Goal: Complete application form: Complete application form

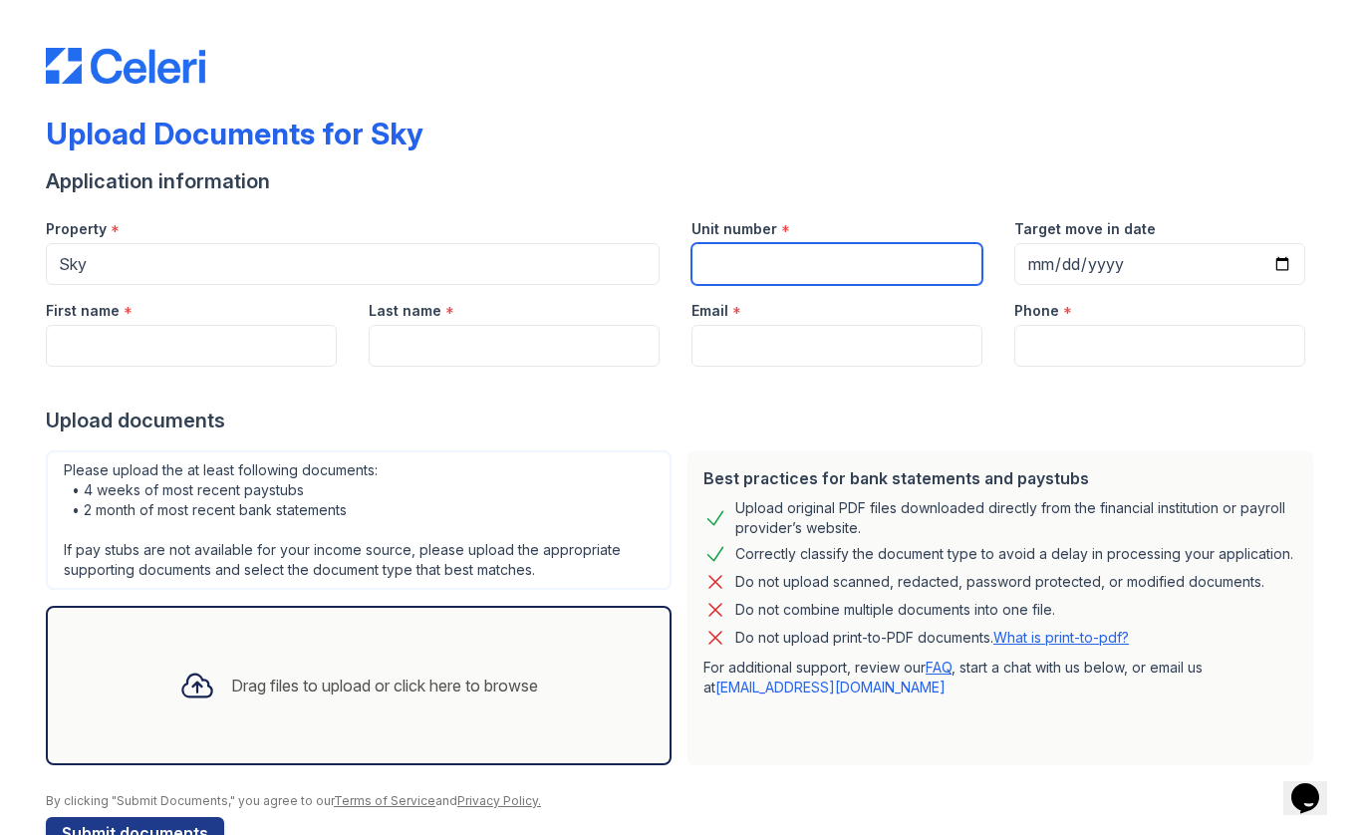
click at [773, 255] on input "Unit number" at bounding box center [837, 264] width 291 height 42
type input "53V"
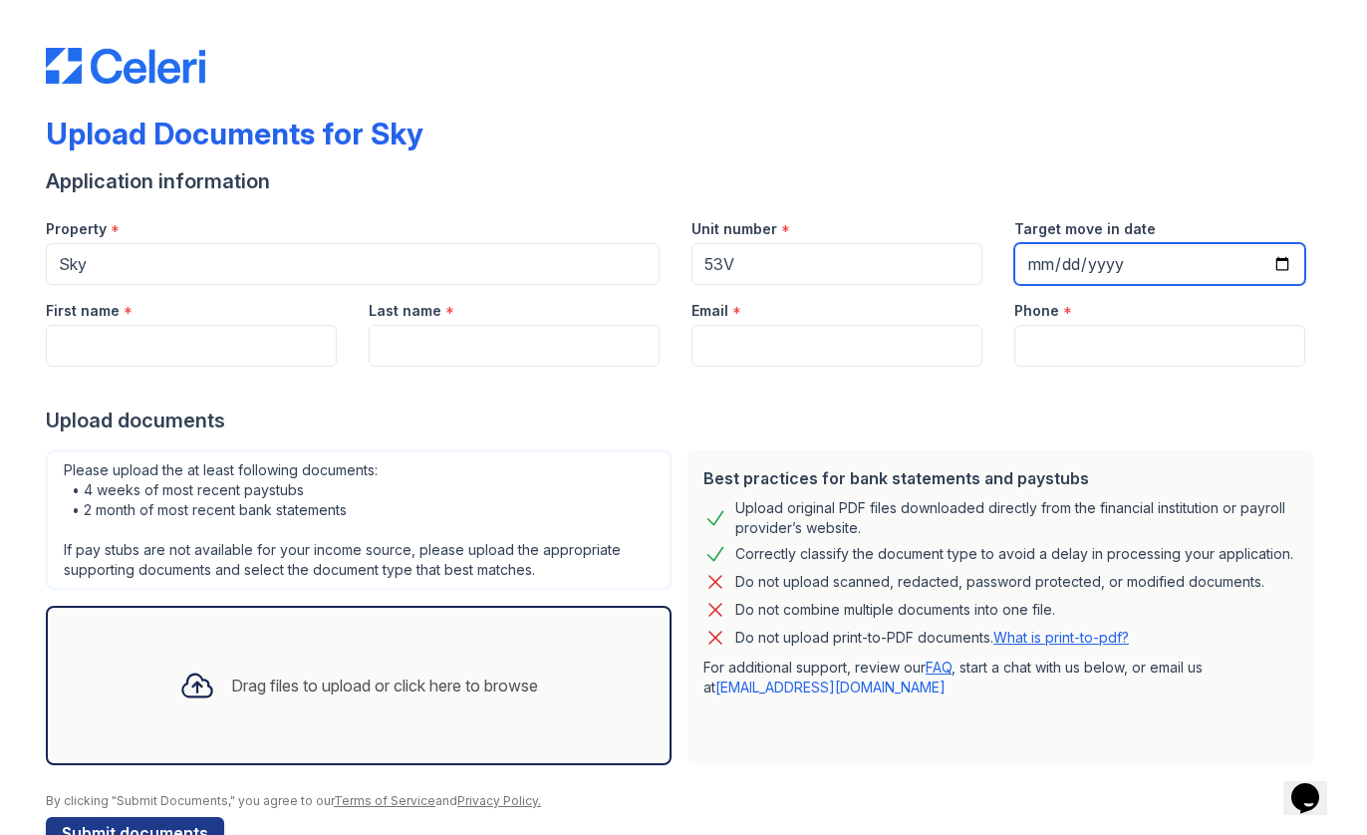
click at [1091, 259] on input "Target move in date" at bounding box center [1159, 264] width 291 height 42
click at [1069, 264] on input "Target move in date" at bounding box center [1159, 264] width 291 height 42
click at [1037, 264] on input "Target move in date" at bounding box center [1159, 264] width 291 height 42
type input "[DATE]"
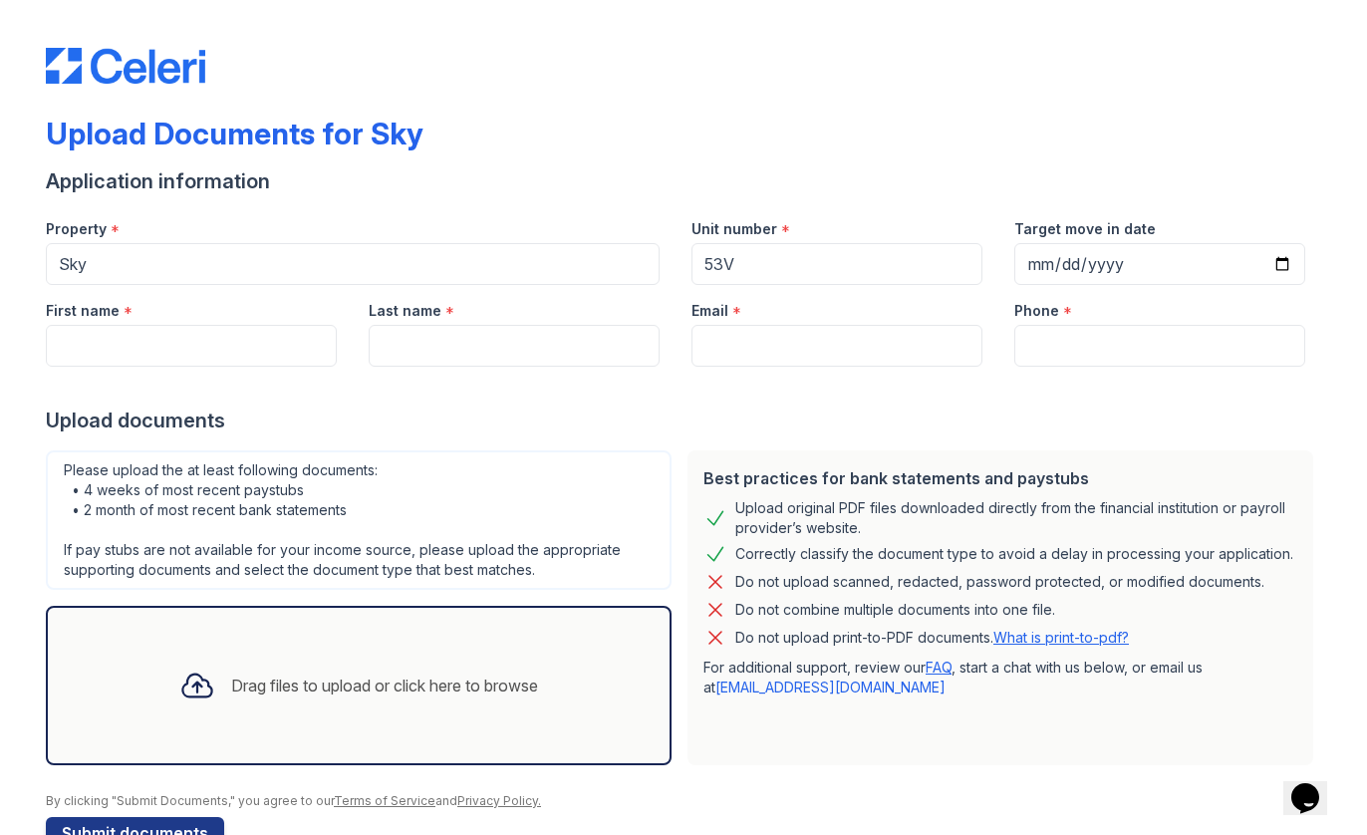
click at [766, 423] on div "Upload documents" at bounding box center [683, 421] width 1275 height 28
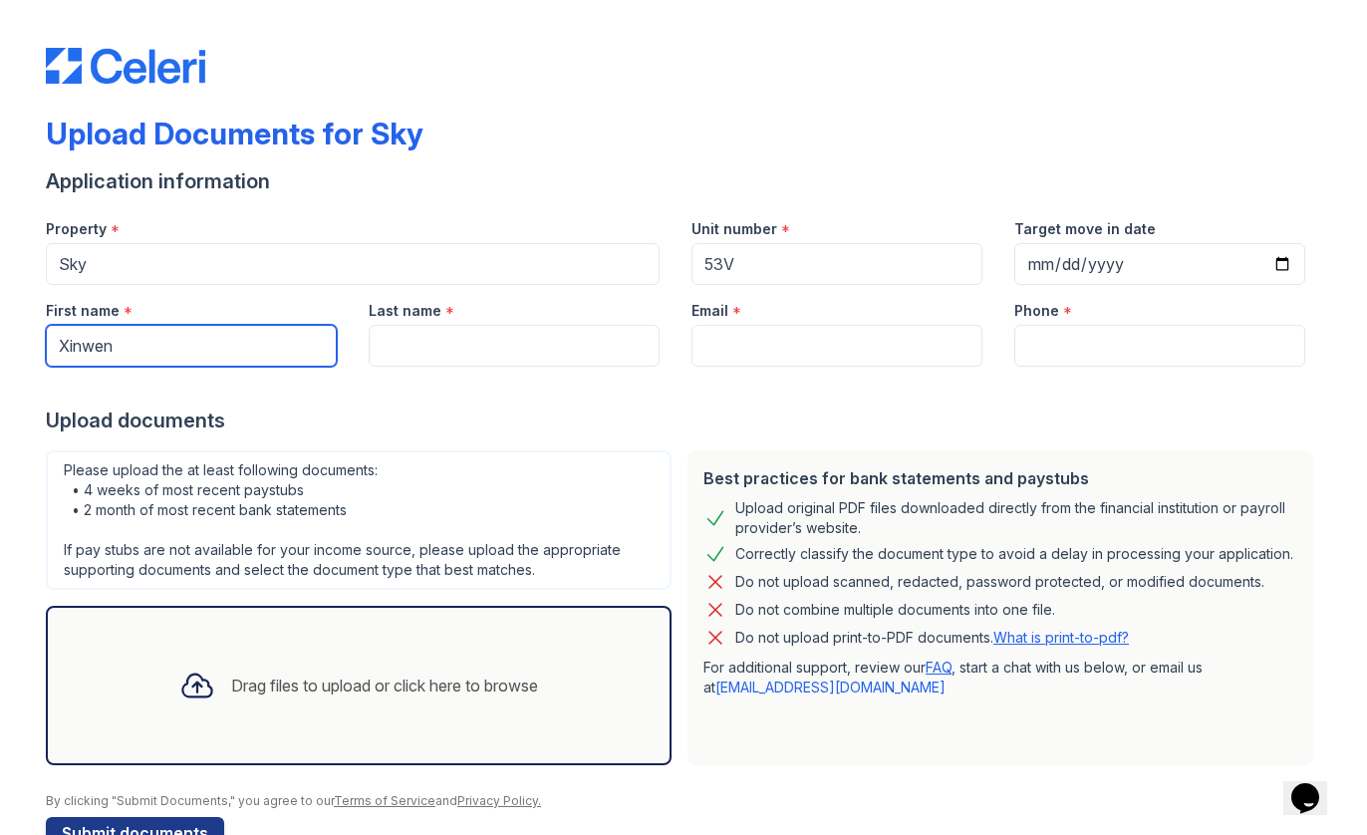
type input "Xinwen"
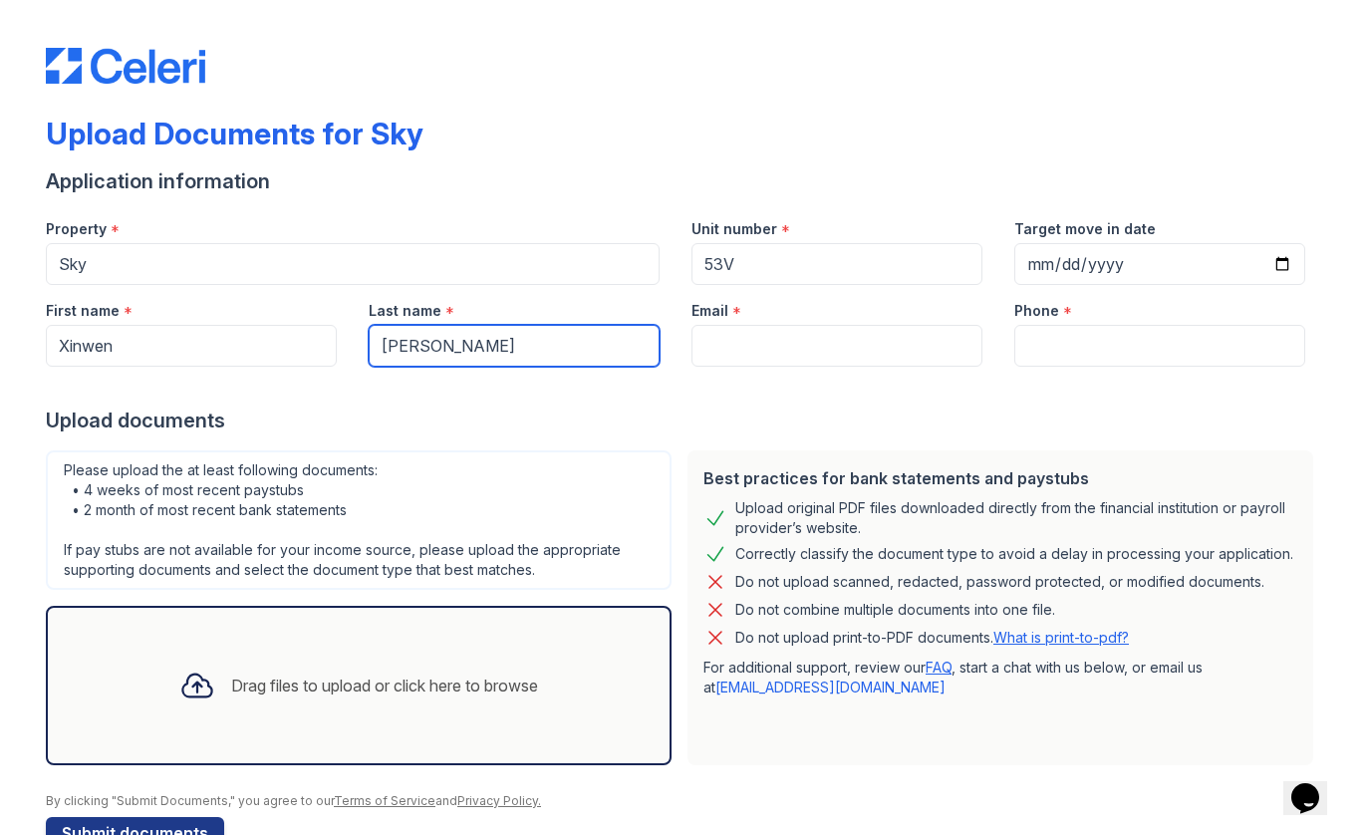
type input "[PERSON_NAME]"
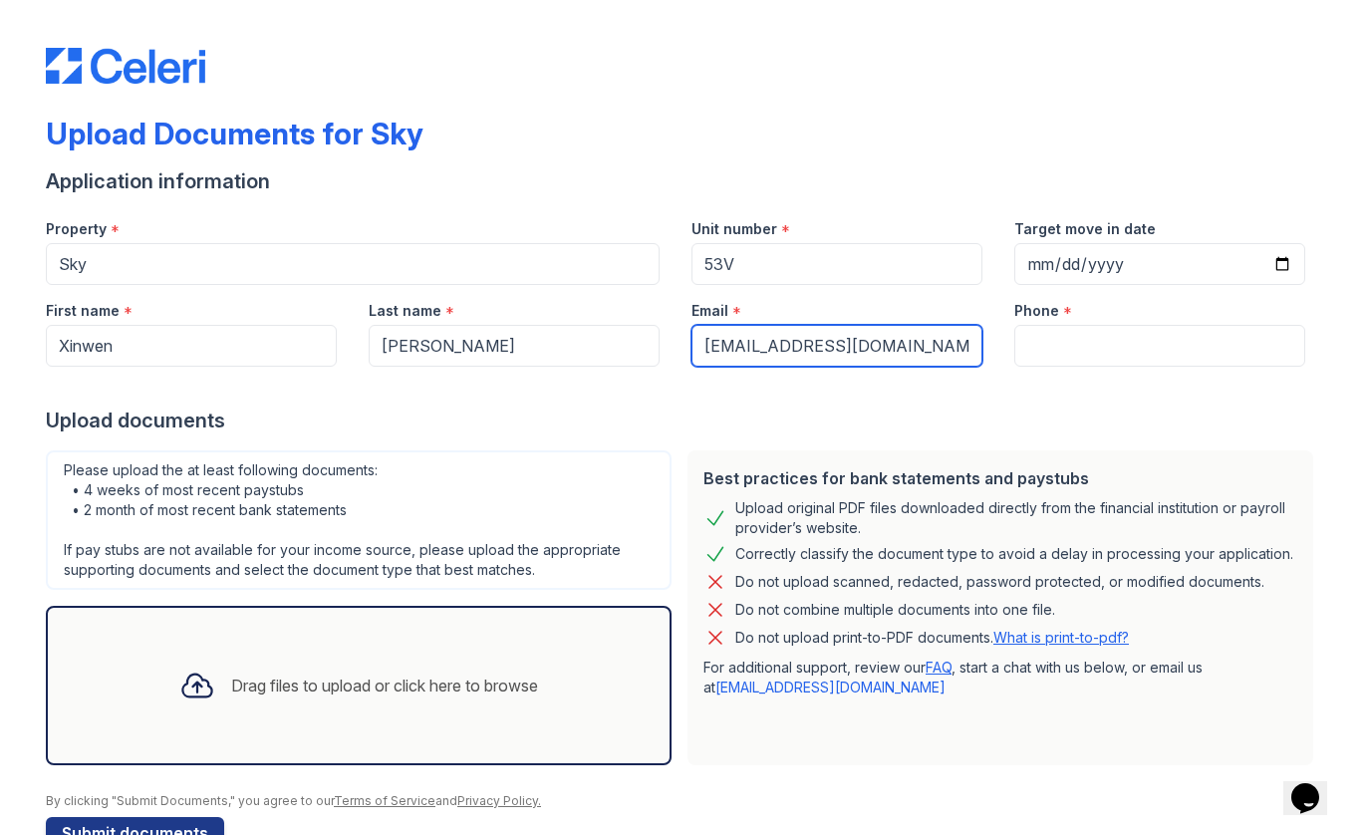
type input "[EMAIL_ADDRESS][DOMAIN_NAME]"
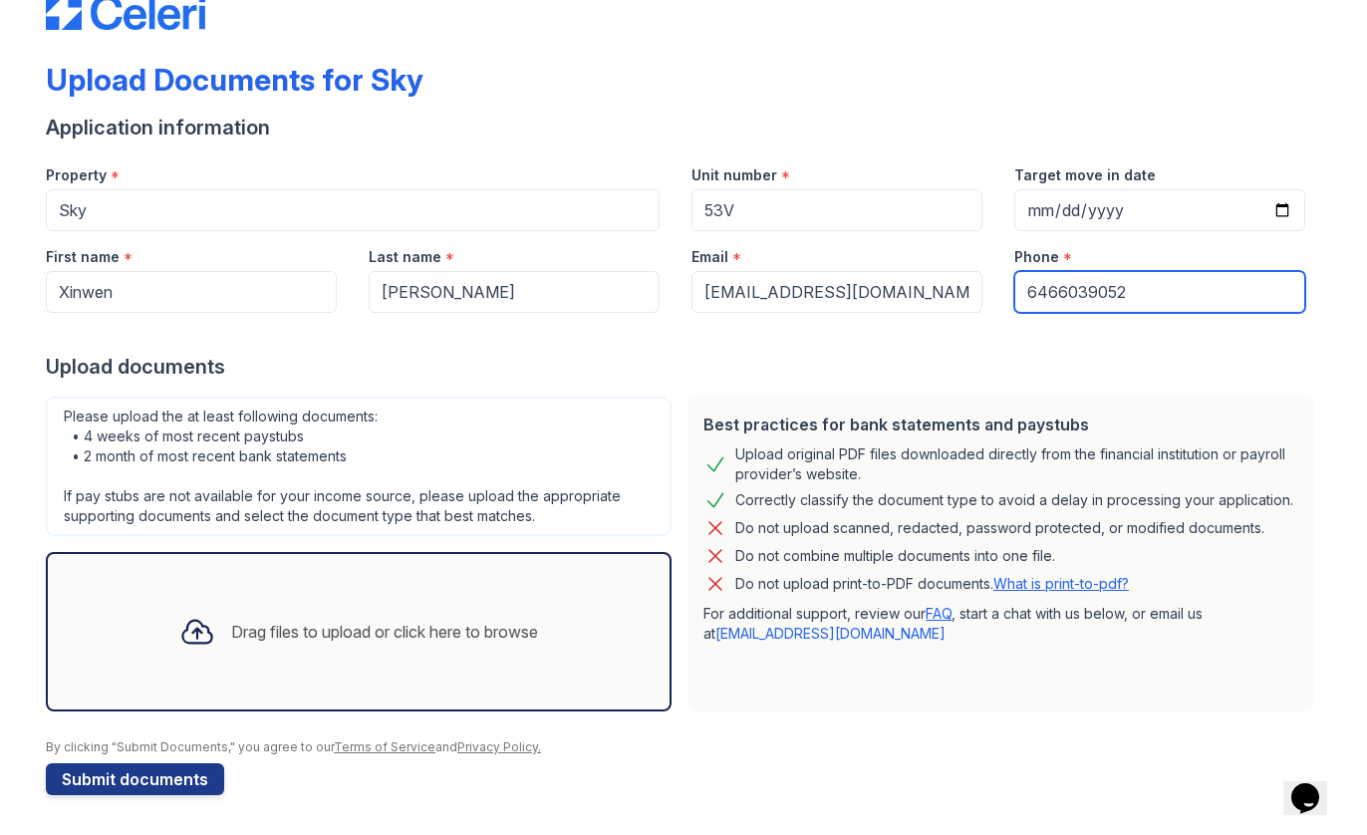
scroll to position [54, 0]
type input "6466039052"
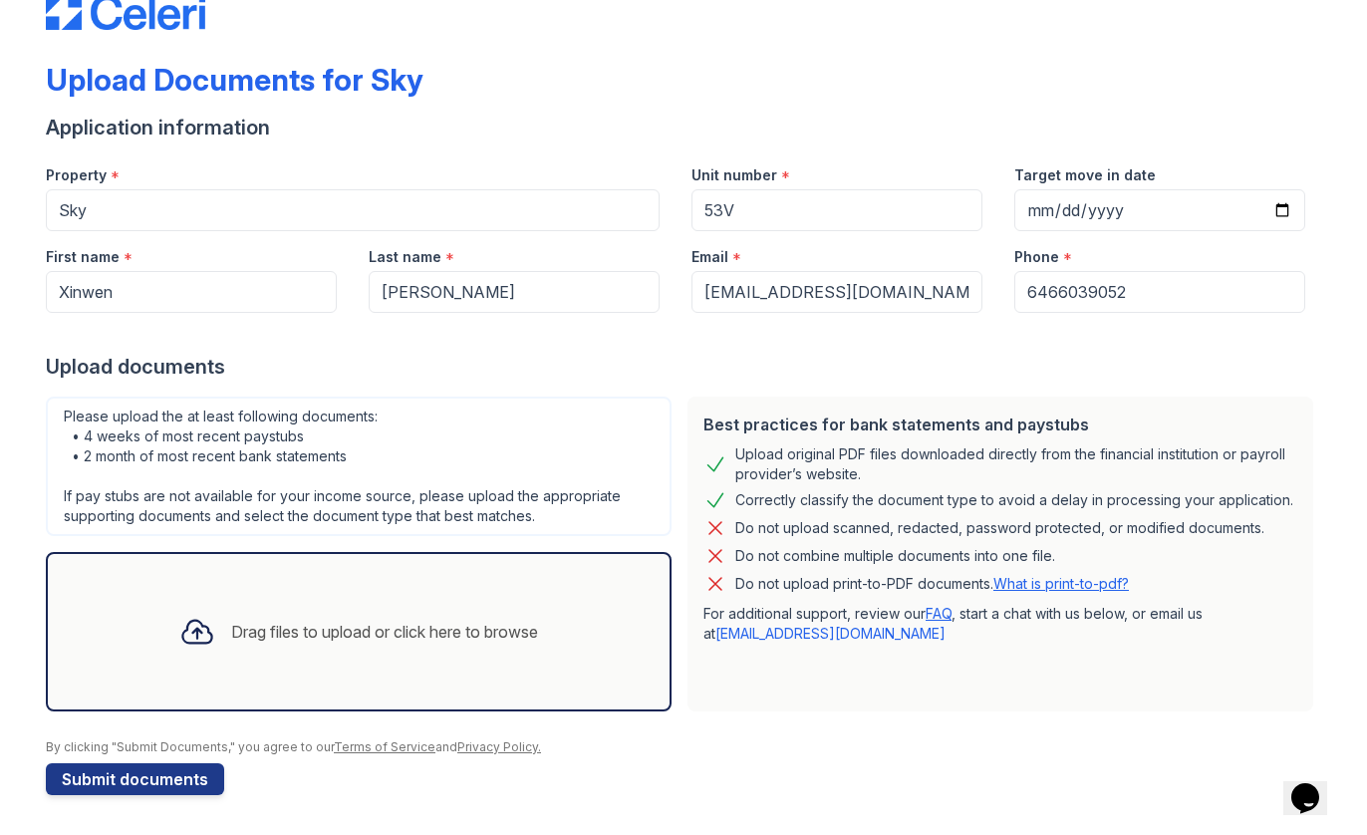
click at [306, 611] on div "Drag files to upload or click here to browse" at bounding box center [358, 632] width 391 height 68
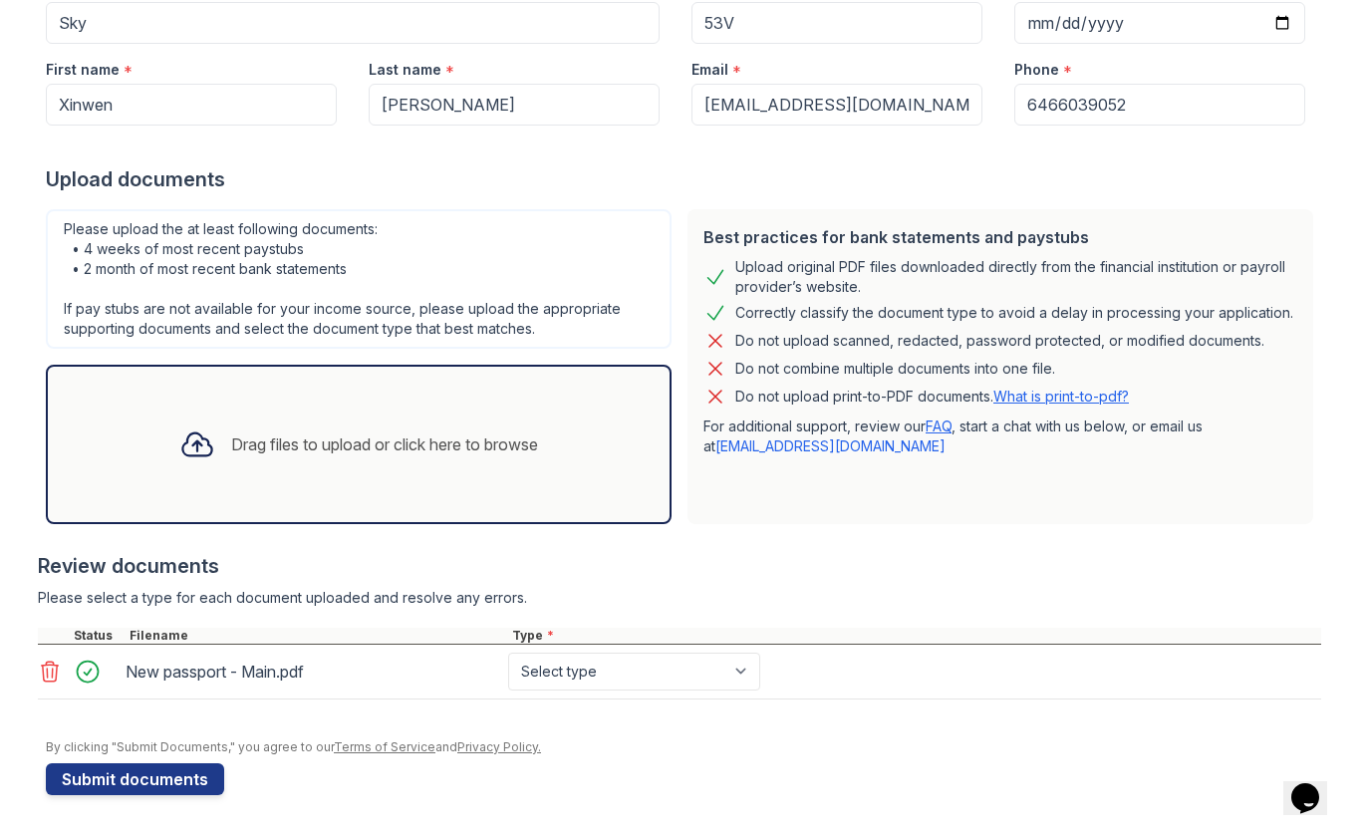
scroll to position [241, 0]
select select "other"
click at [313, 459] on div "Drag files to upload or click here to browse" at bounding box center [358, 445] width 391 height 68
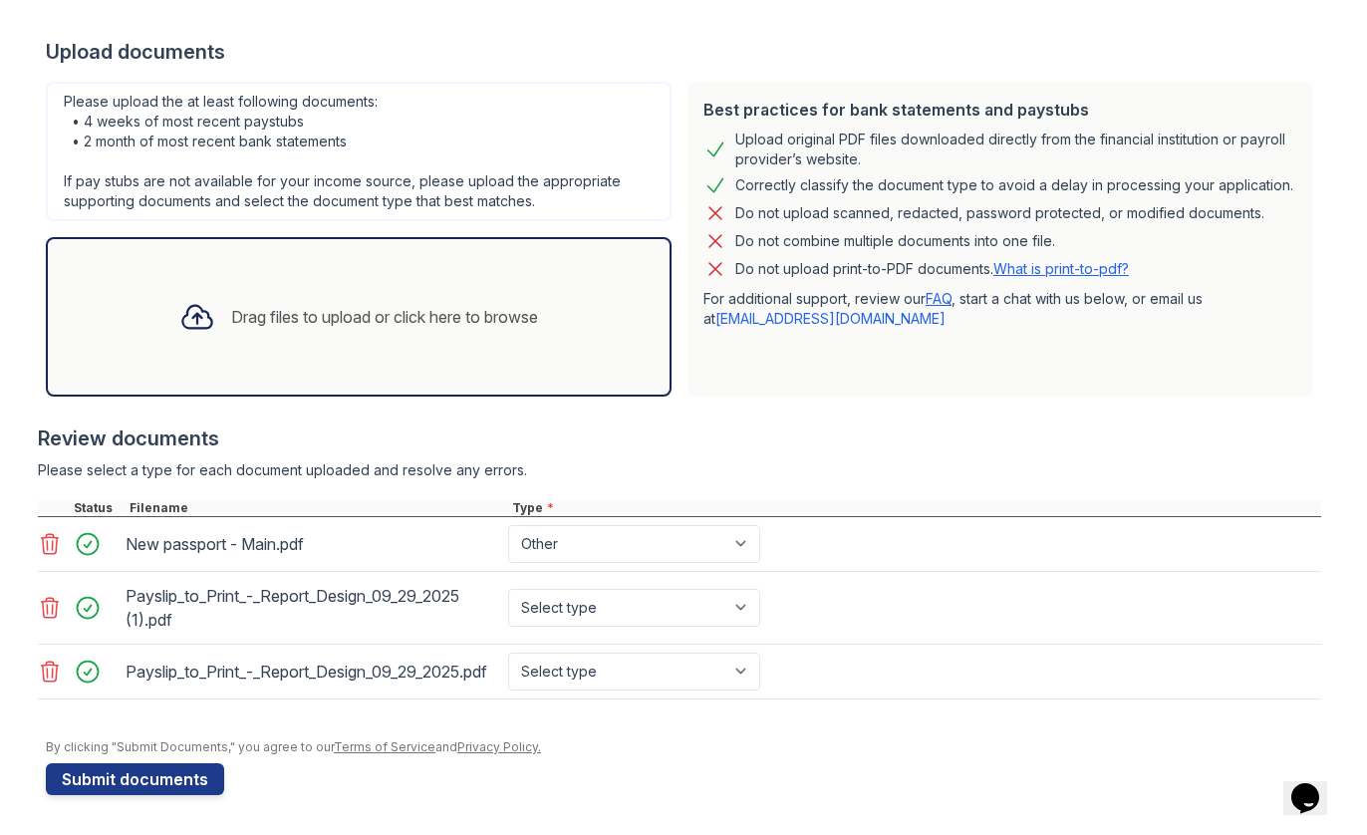
scroll to position [387, 0]
select select "paystub"
click at [212, 303] on div at bounding box center [197, 317] width 52 height 52
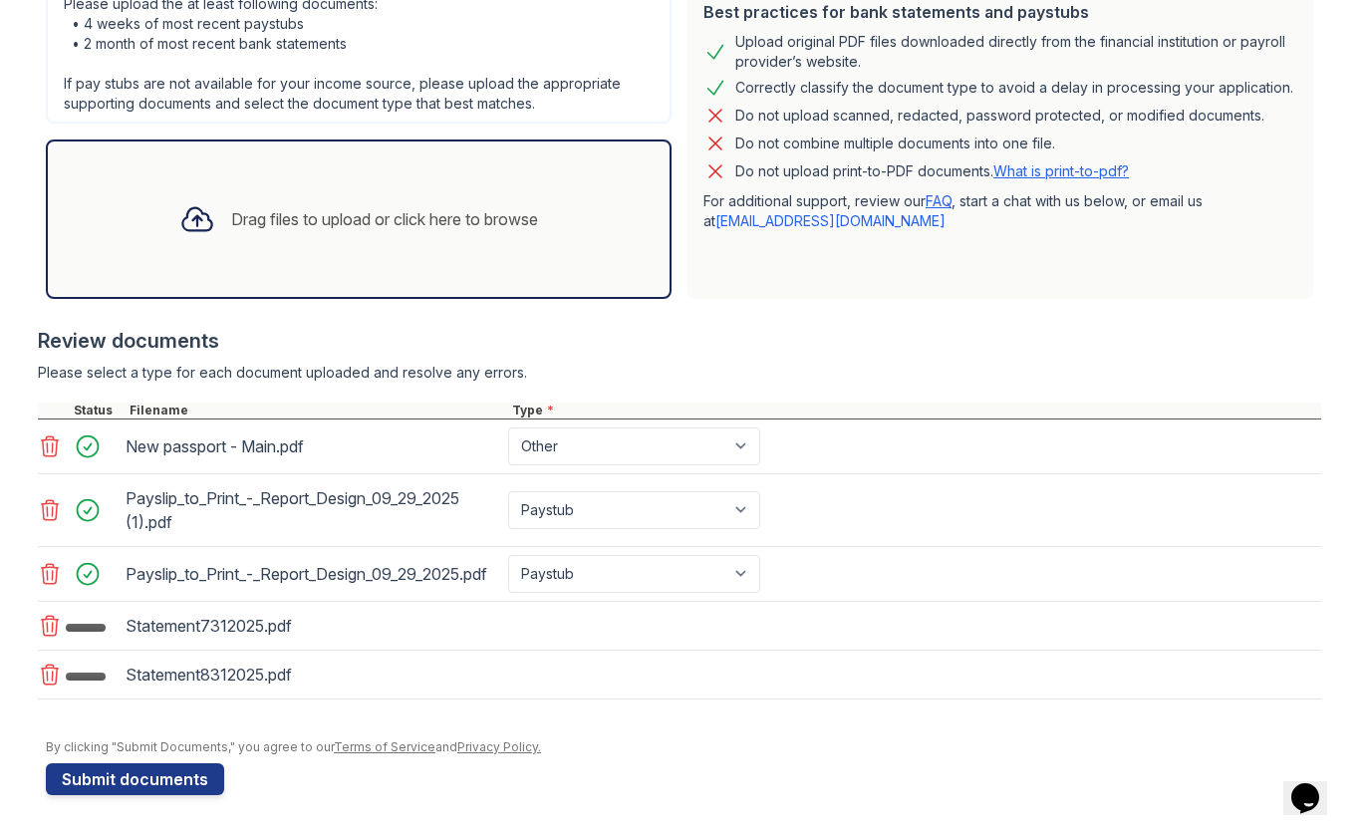
scroll to position [496, 0]
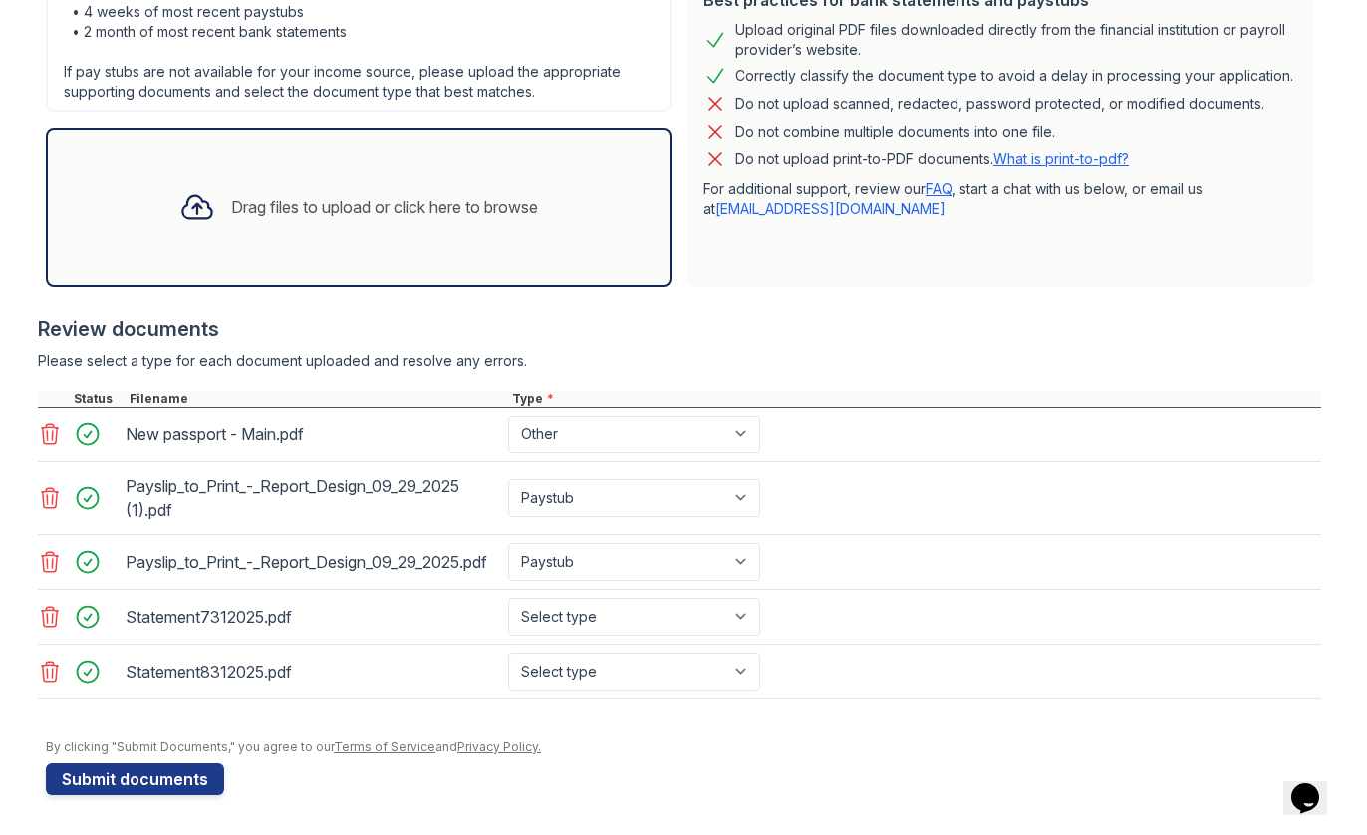
click at [626, 643] on div "Statement7312025.pdf Select type Paystub Bank Statement Offer Letter Tax Docume…" at bounding box center [679, 617] width 1283 height 55
select select "investment_account_statement"
click at [580, 692] on div "Statement8312025.pdf Select type Paystub Bank Statement Offer Letter Tax Docume…" at bounding box center [679, 672] width 1283 height 55
select select "investment_account_statement"
click at [288, 195] on div "Drag files to upload or click here to browse" at bounding box center [384, 207] width 307 height 24
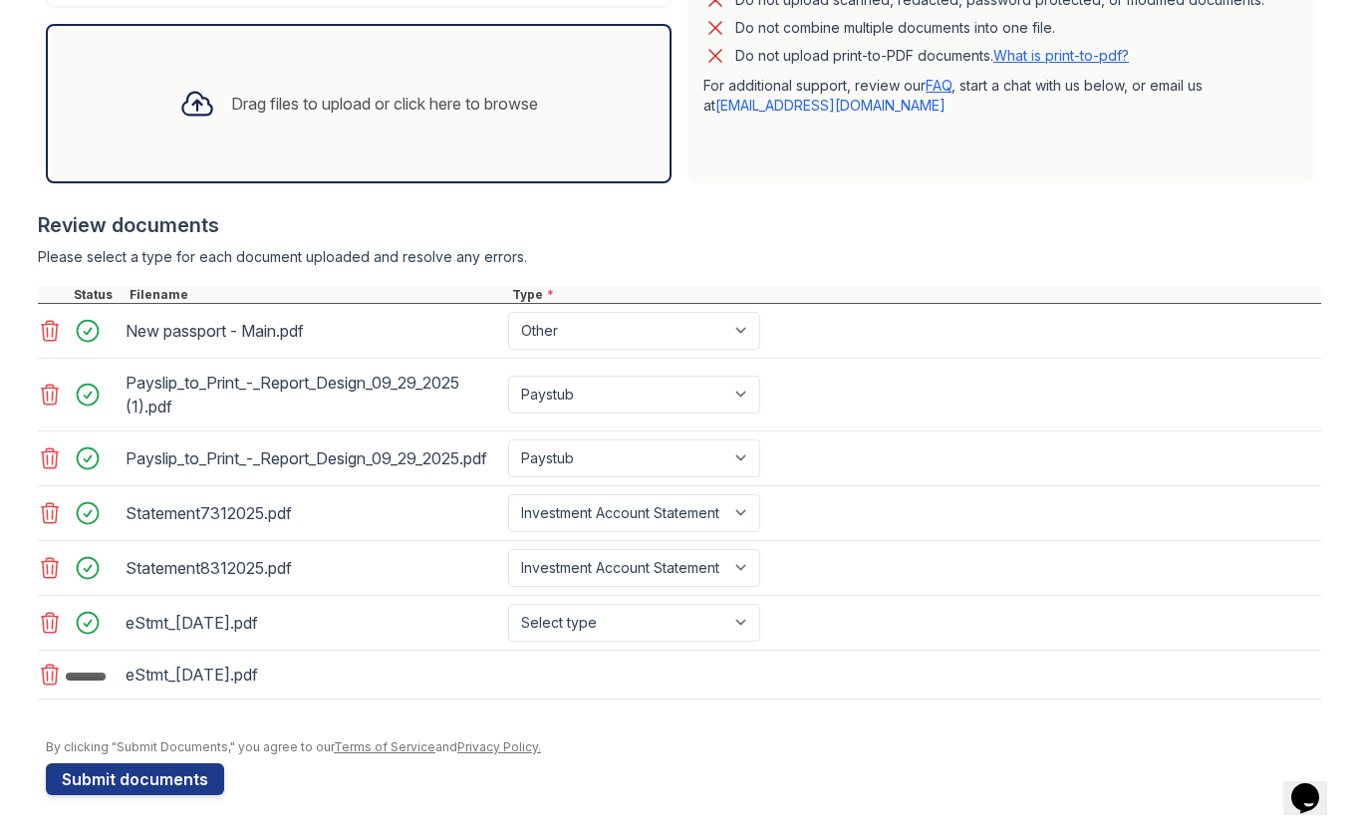
scroll to position [603, 0]
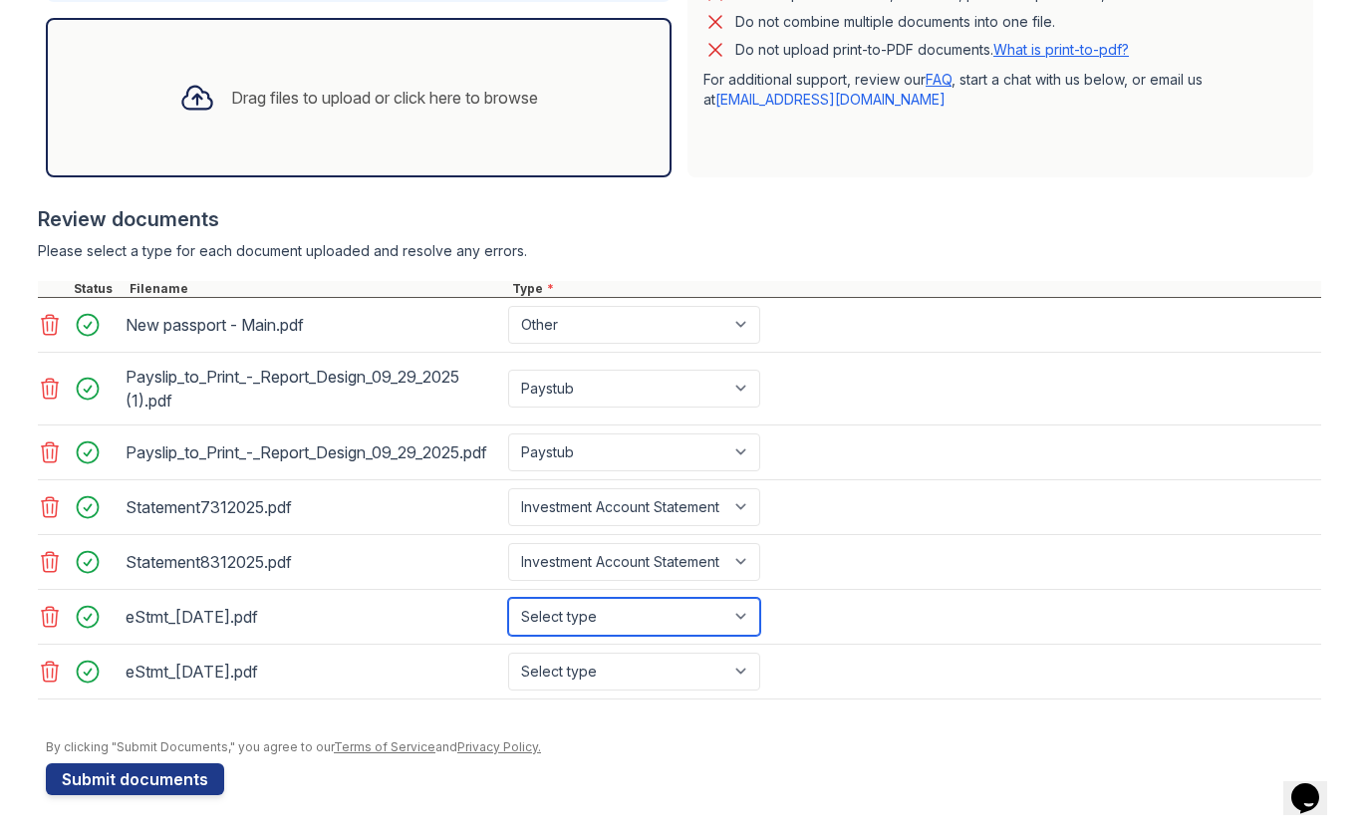
select select "bank_statement"
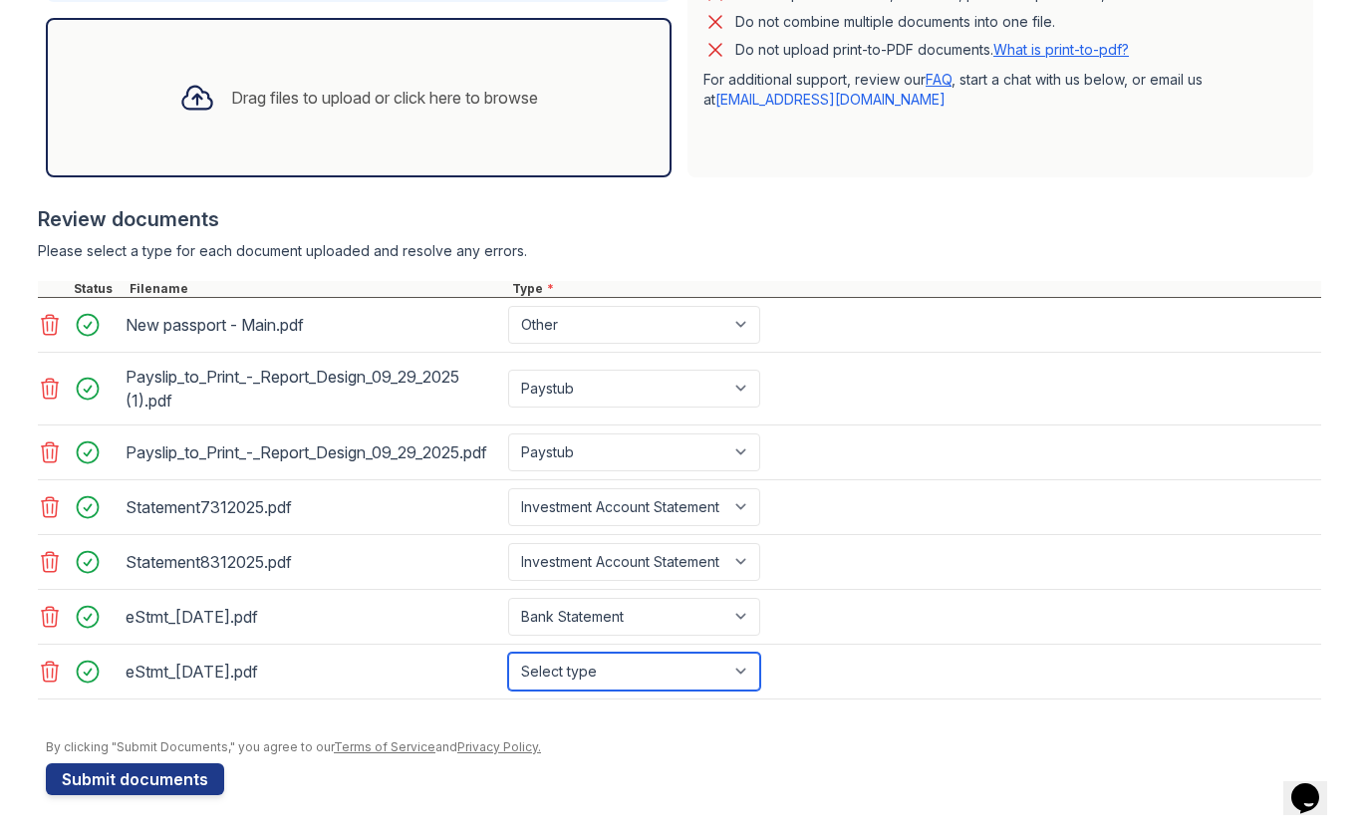
select select "bank_statement"
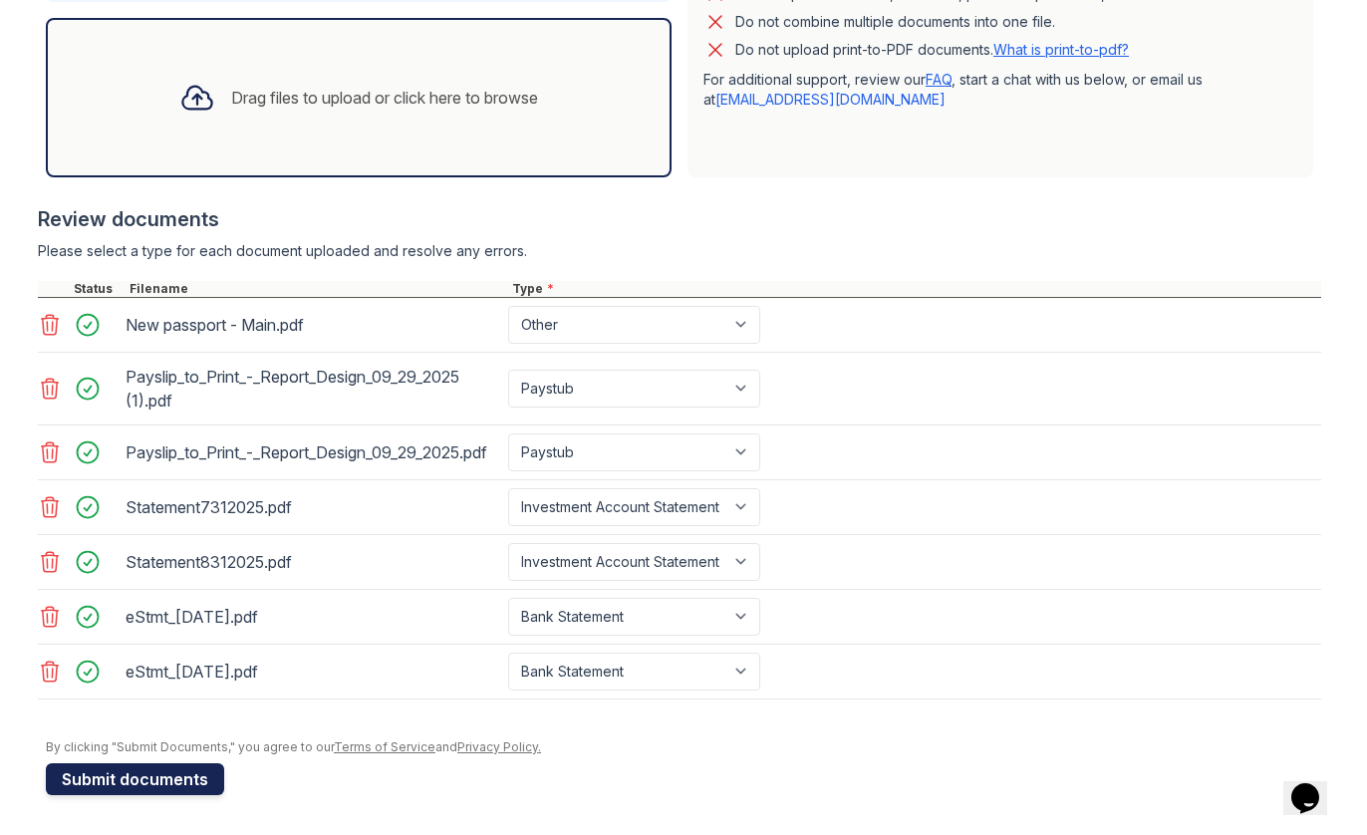
click at [187, 770] on button "Submit documents" at bounding box center [135, 779] width 178 height 32
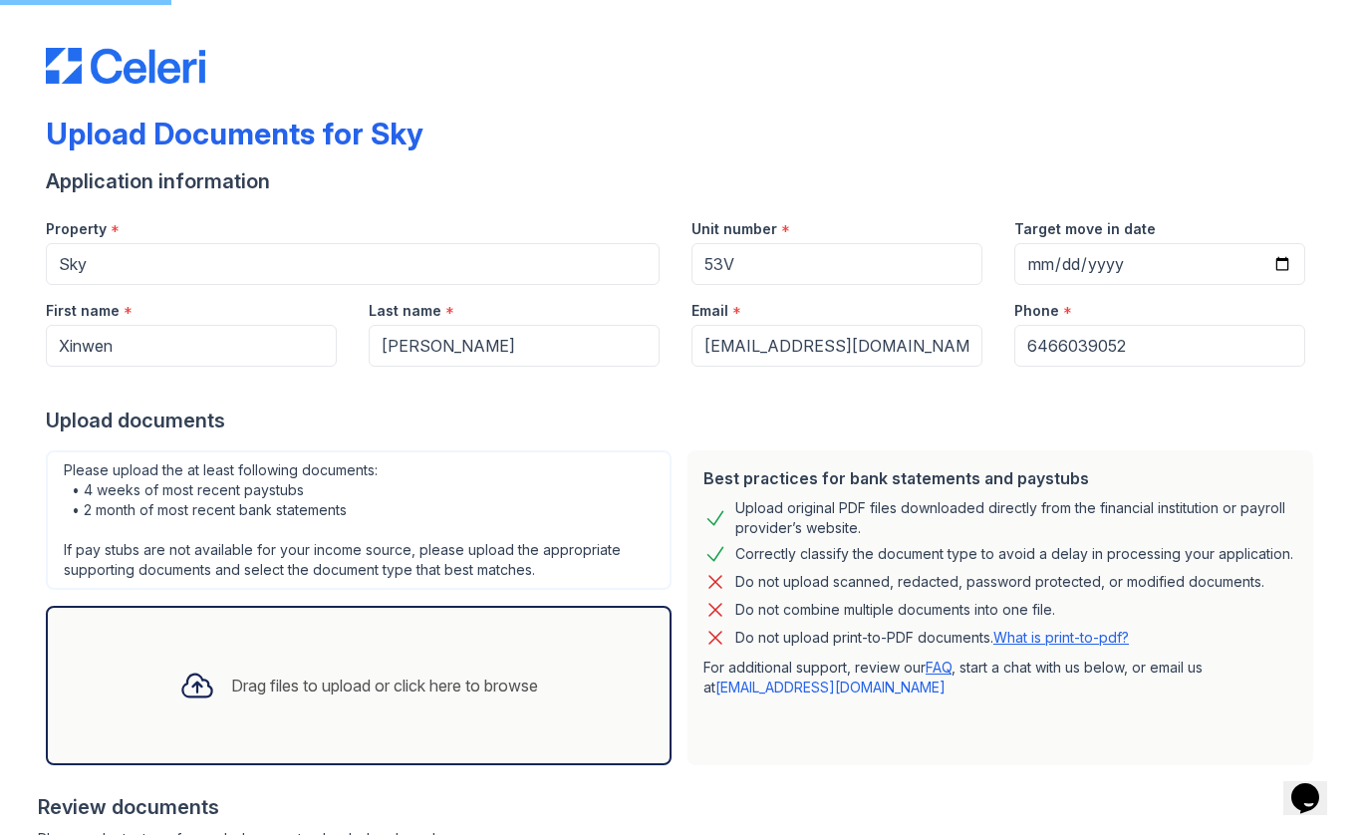
scroll to position [0, 0]
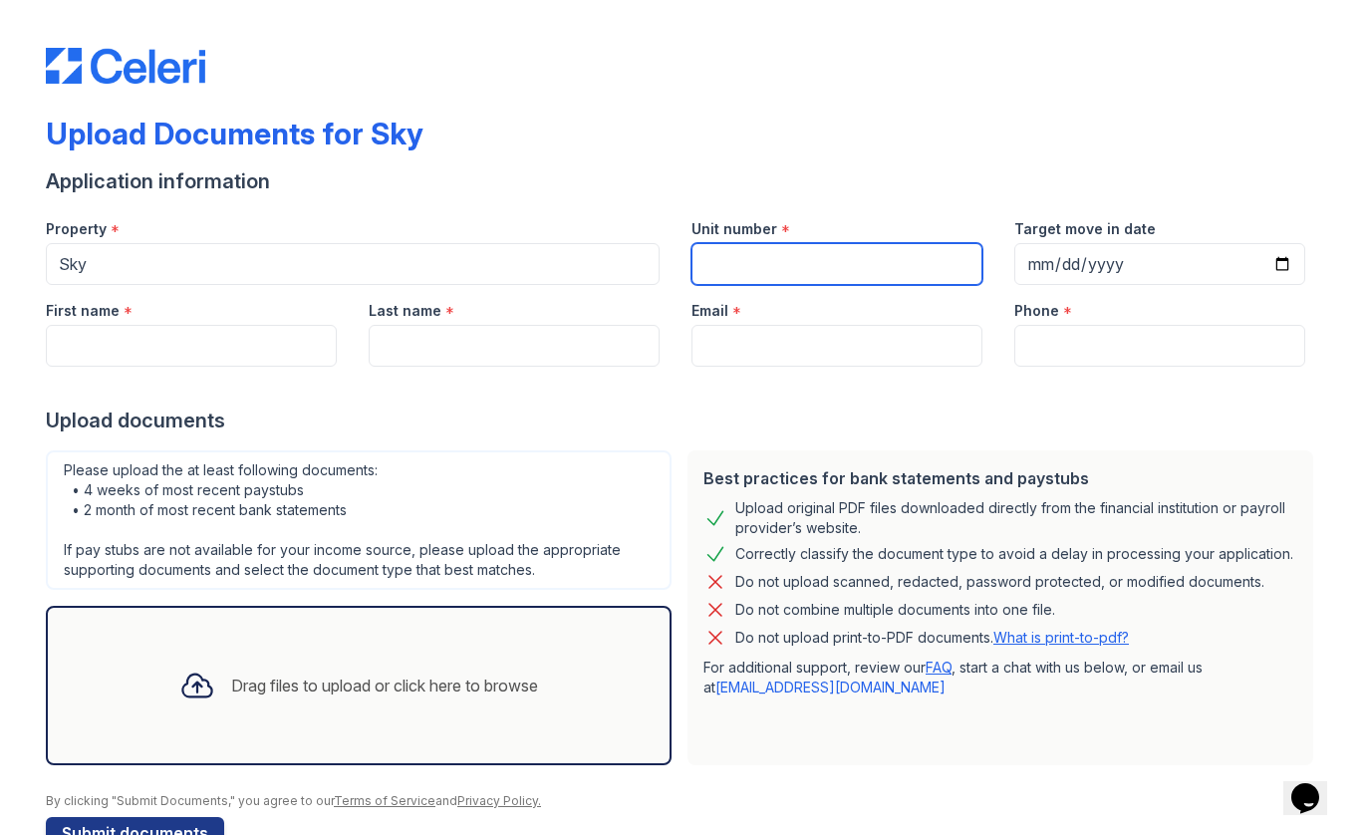
click at [870, 263] on input "Unit number" at bounding box center [837, 264] width 291 height 42
type input "53V"
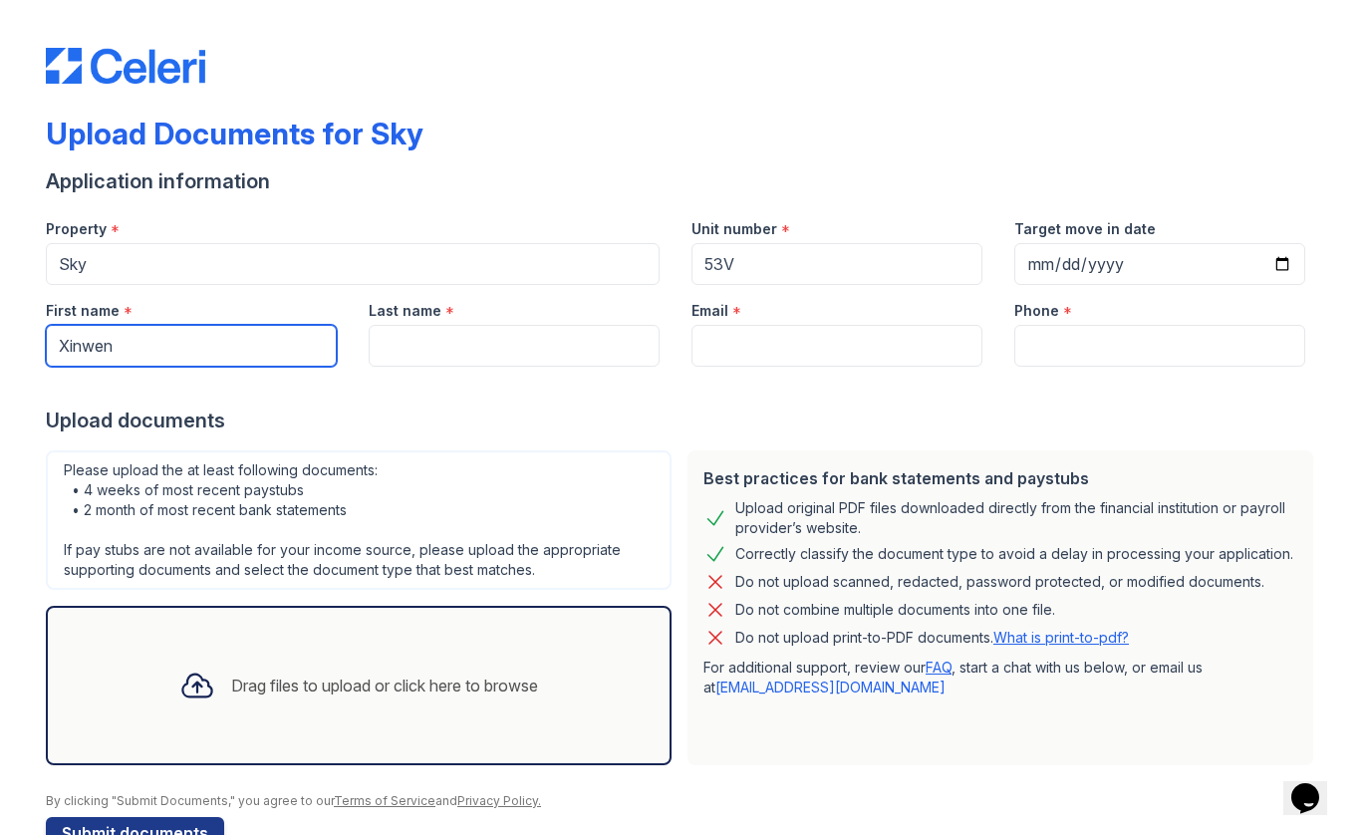
type input "Xinwen"
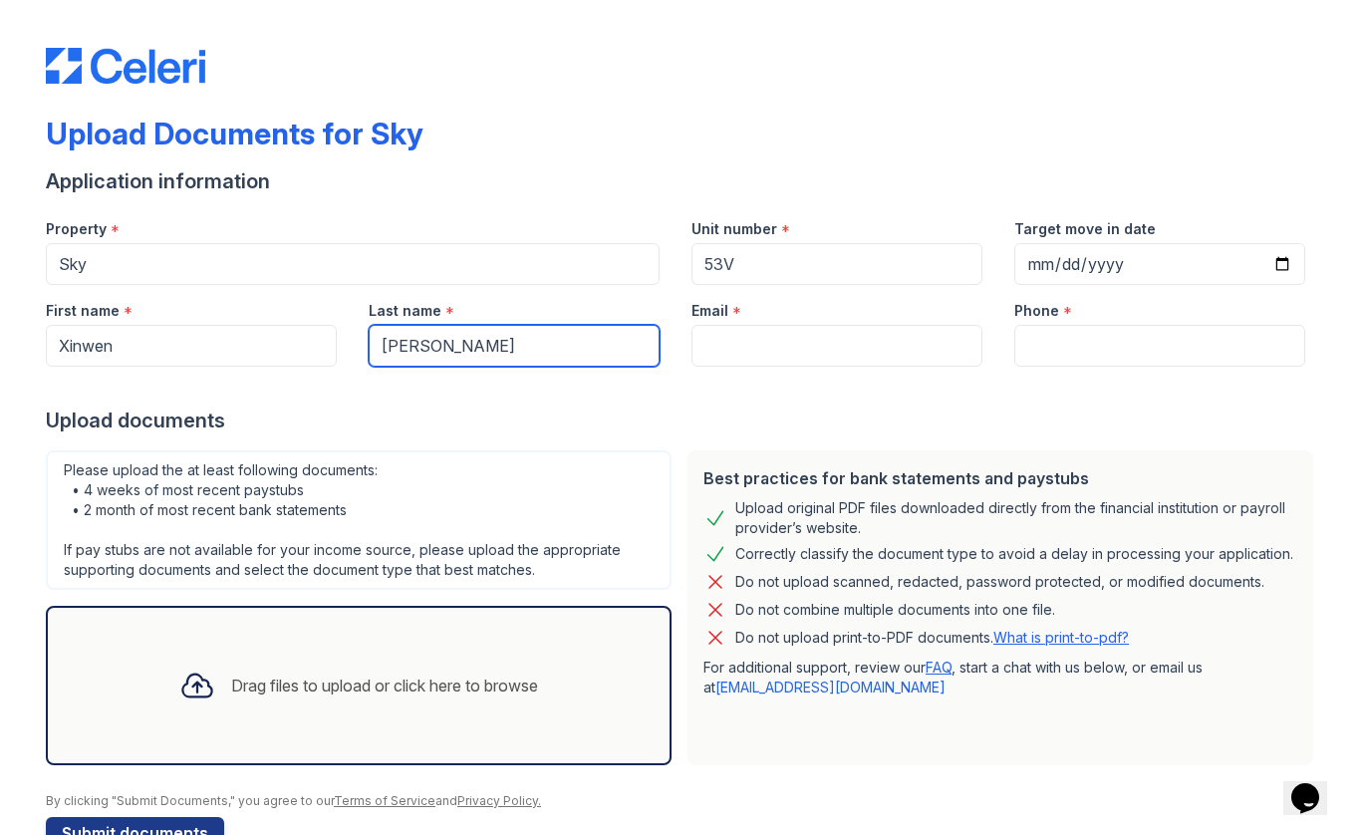
type input "[PERSON_NAME]"
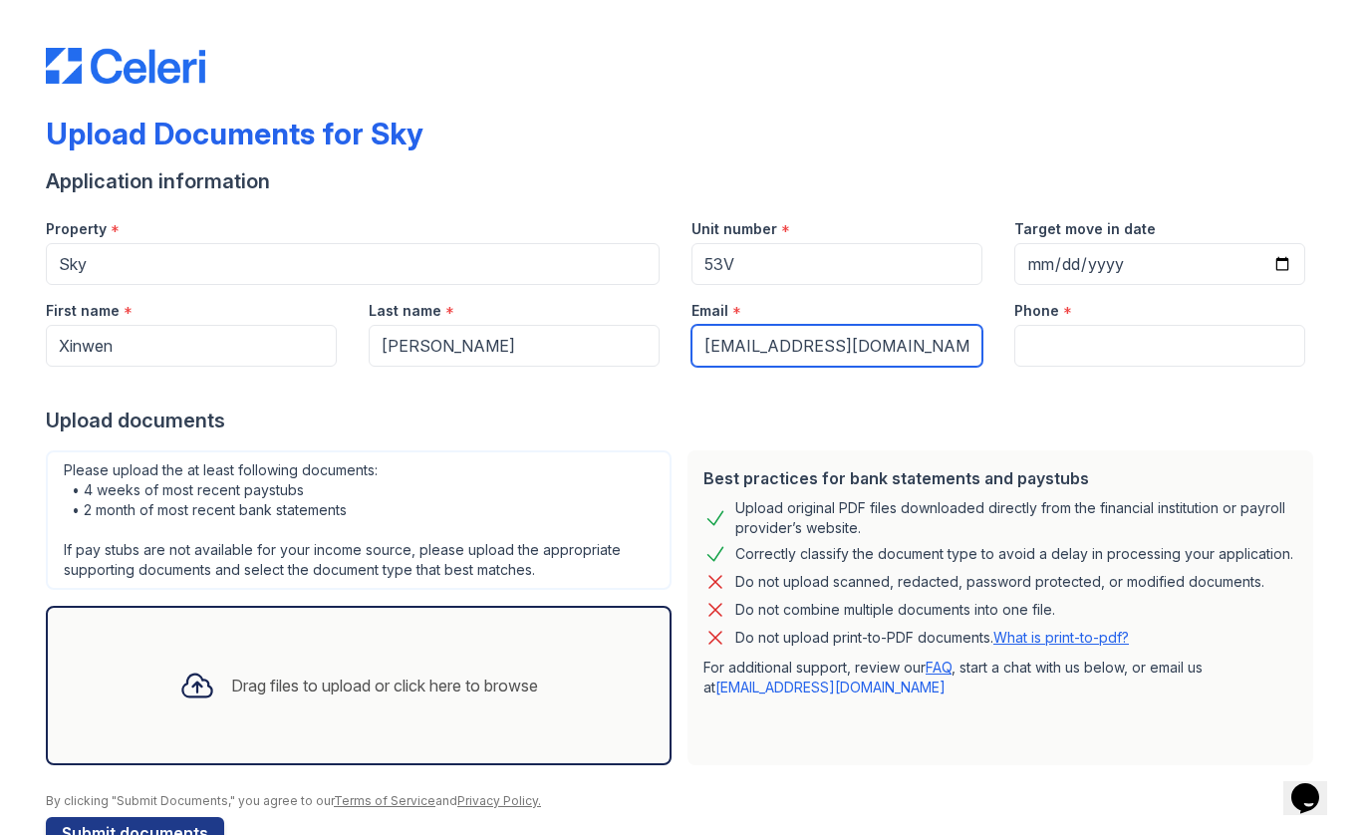
type input "[EMAIL_ADDRESS][DOMAIN_NAME]"
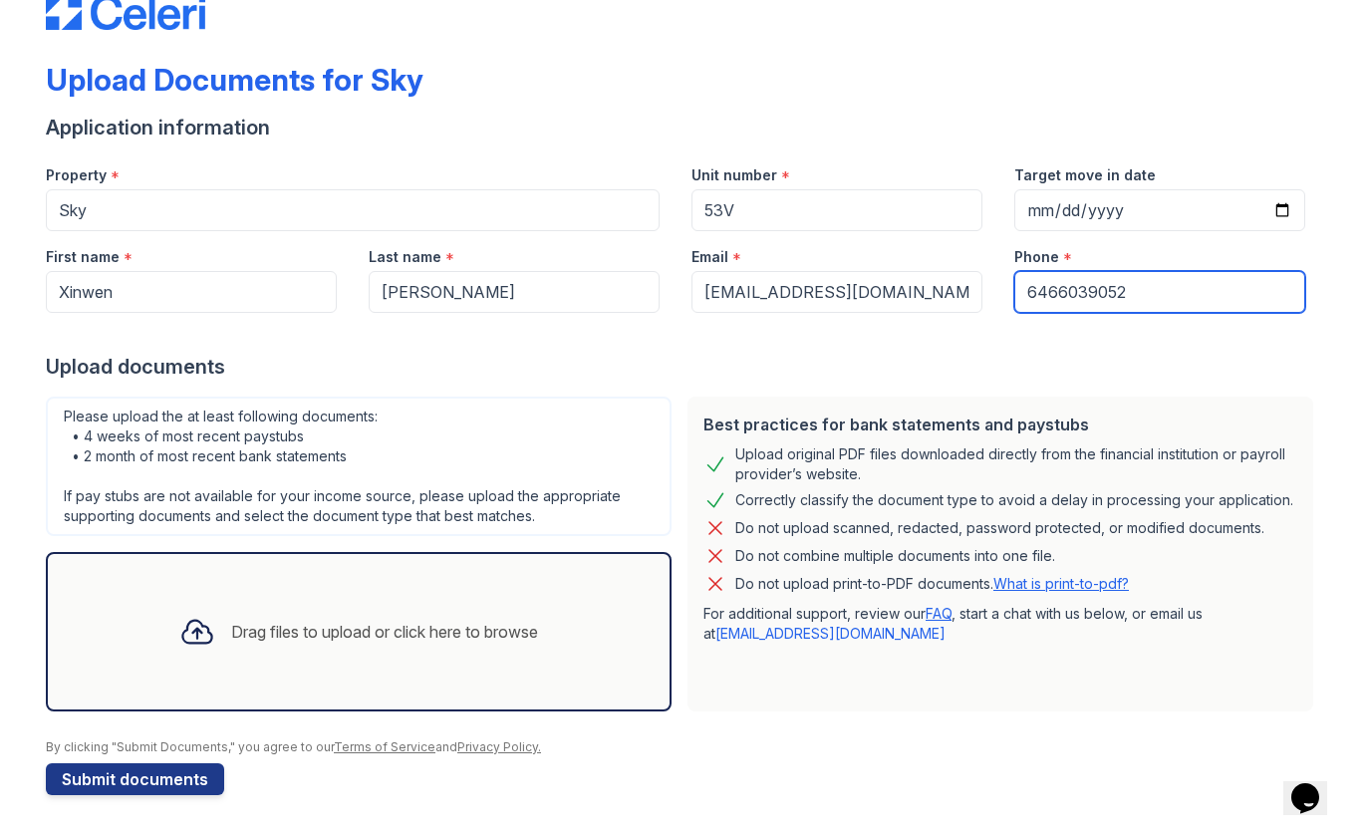
scroll to position [54, 0]
type input "6466039052"
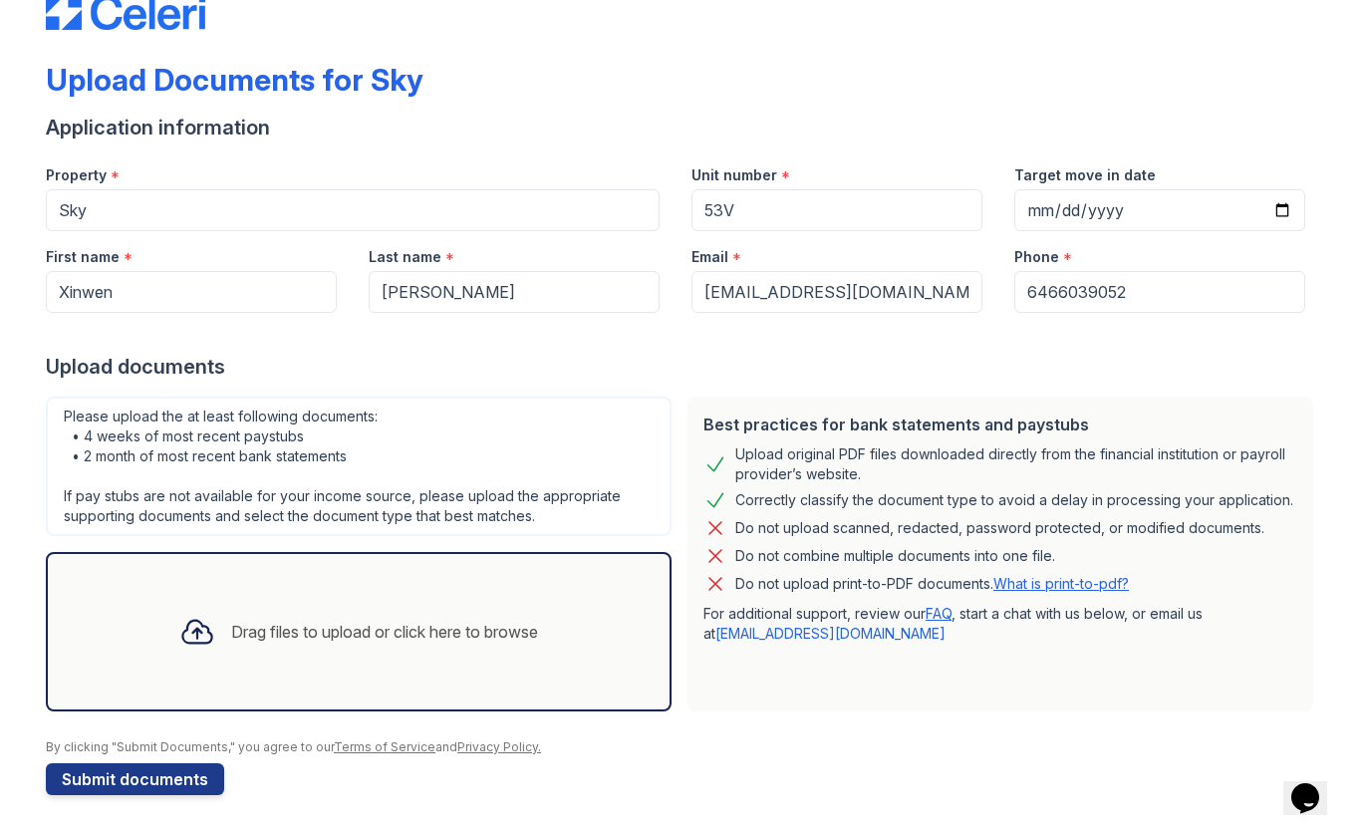
click at [511, 610] on div "Drag files to upload or click here to browse" at bounding box center [358, 632] width 391 height 68
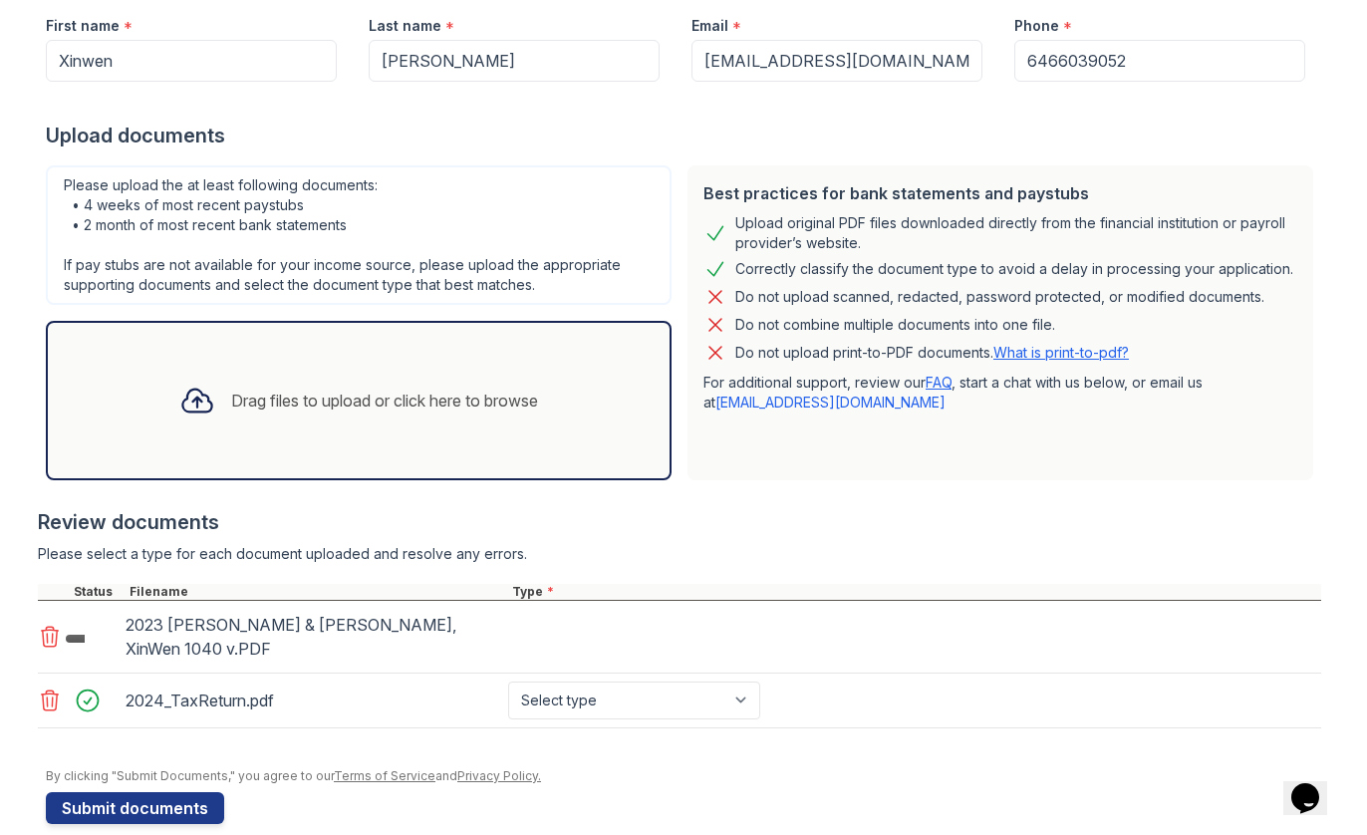
scroll to position [288, 0]
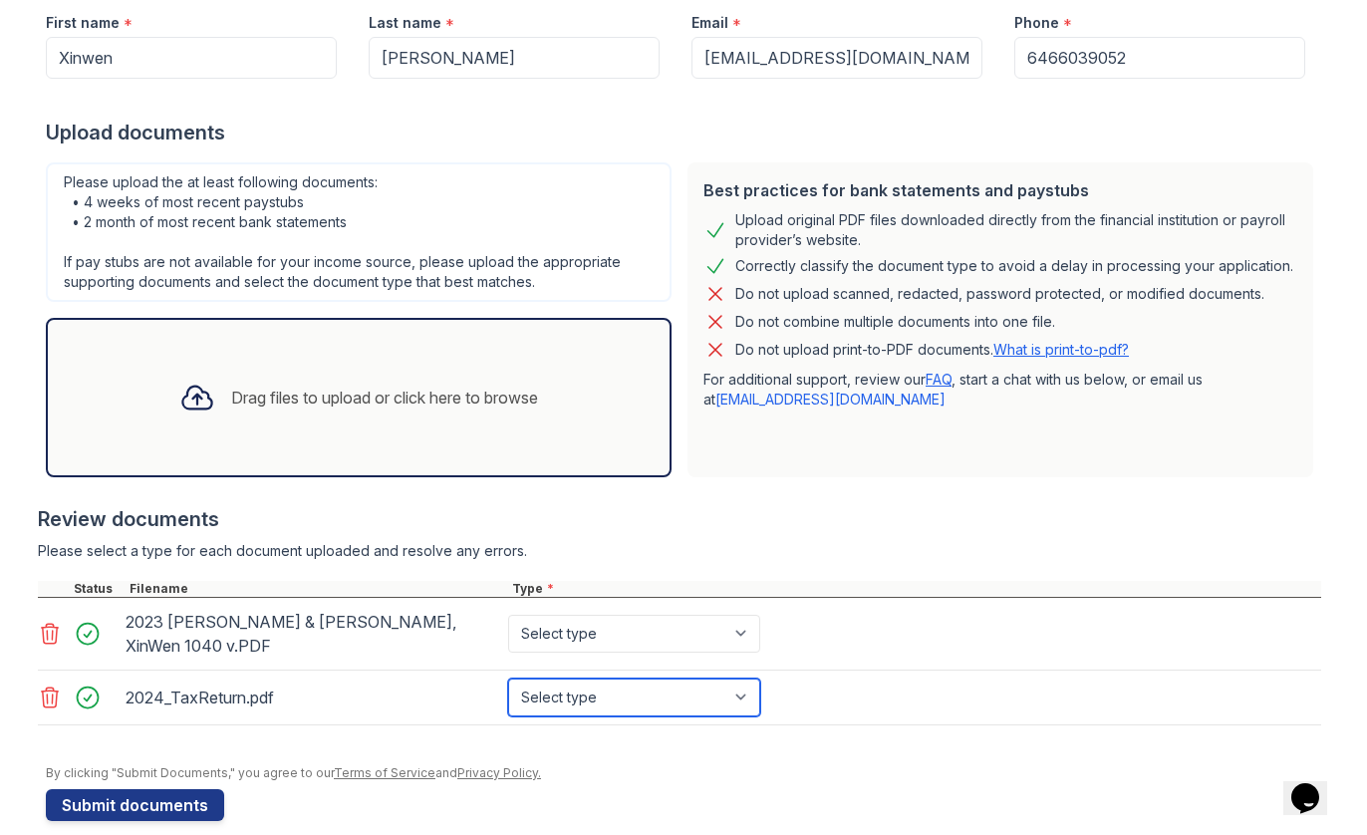
select select "tax_documents"
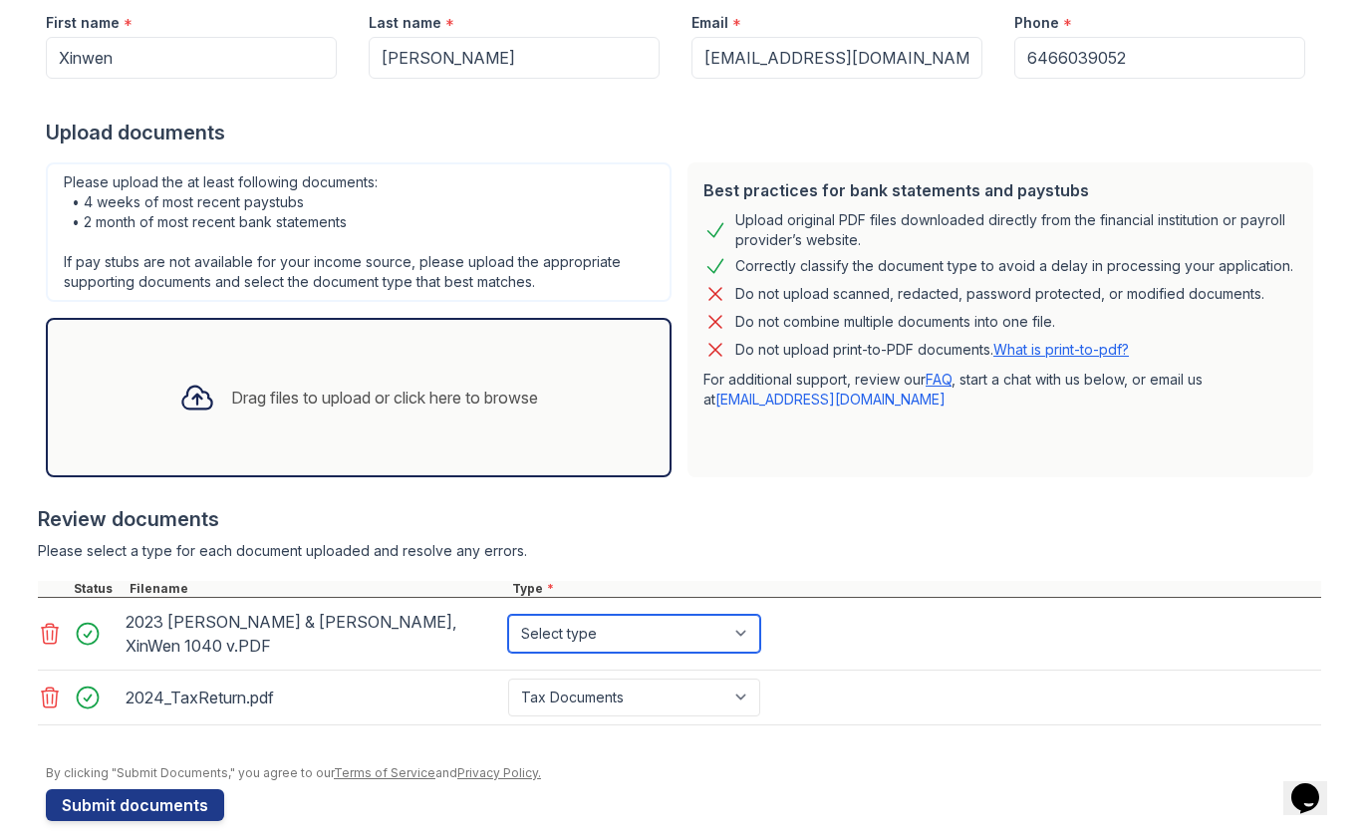
select select "tax_documents"
click at [365, 388] on div "Drag files to upload or click here to browse" at bounding box center [384, 398] width 307 height 24
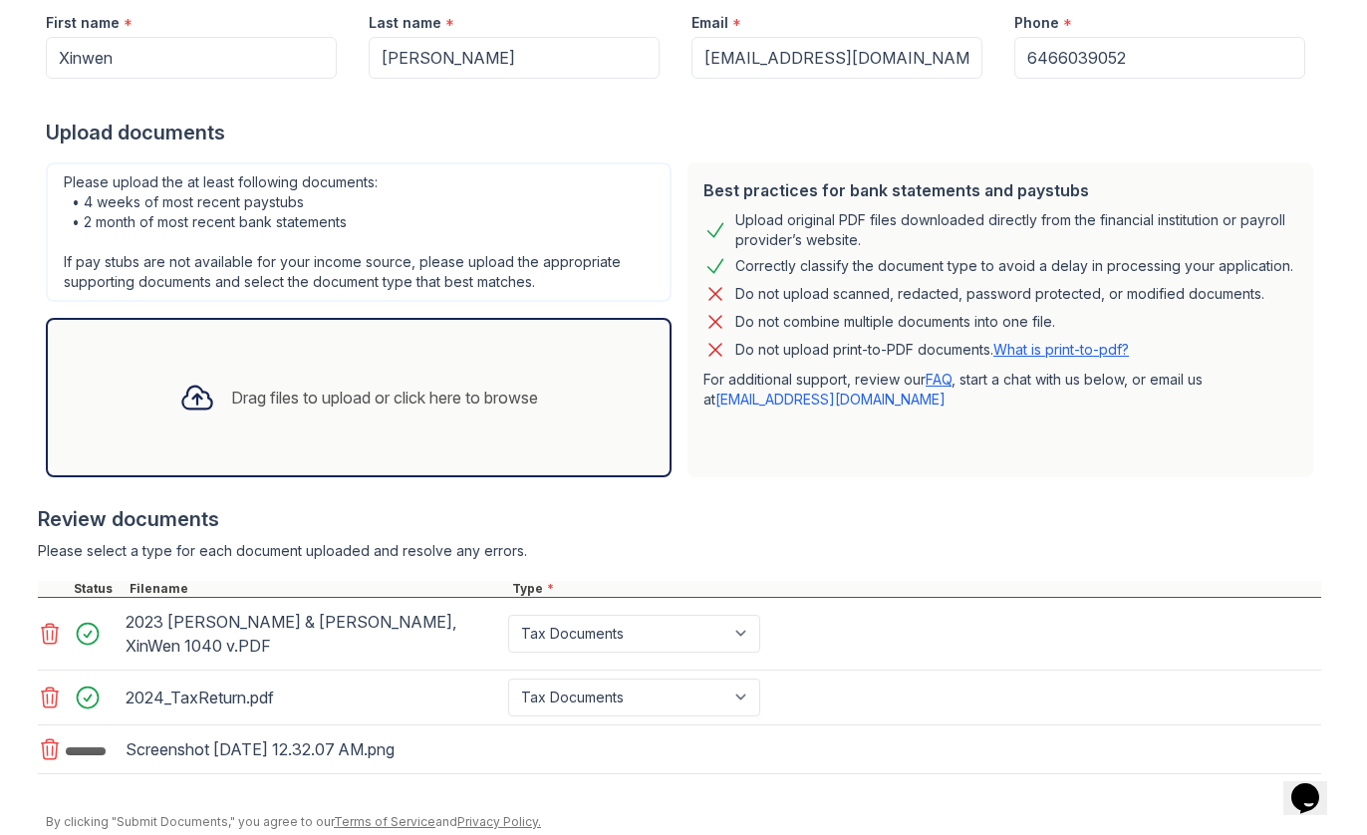
scroll to position [349, 0]
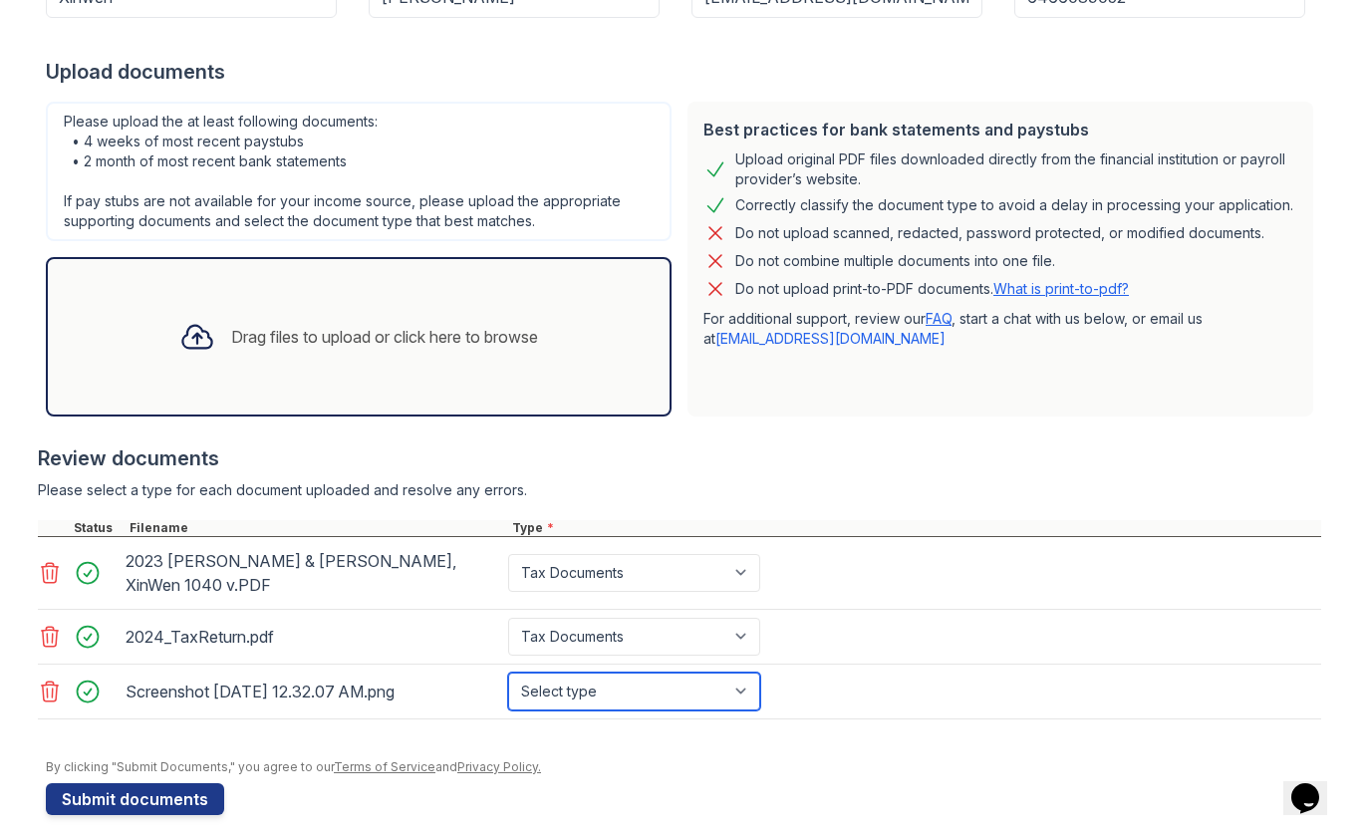
select select "other"
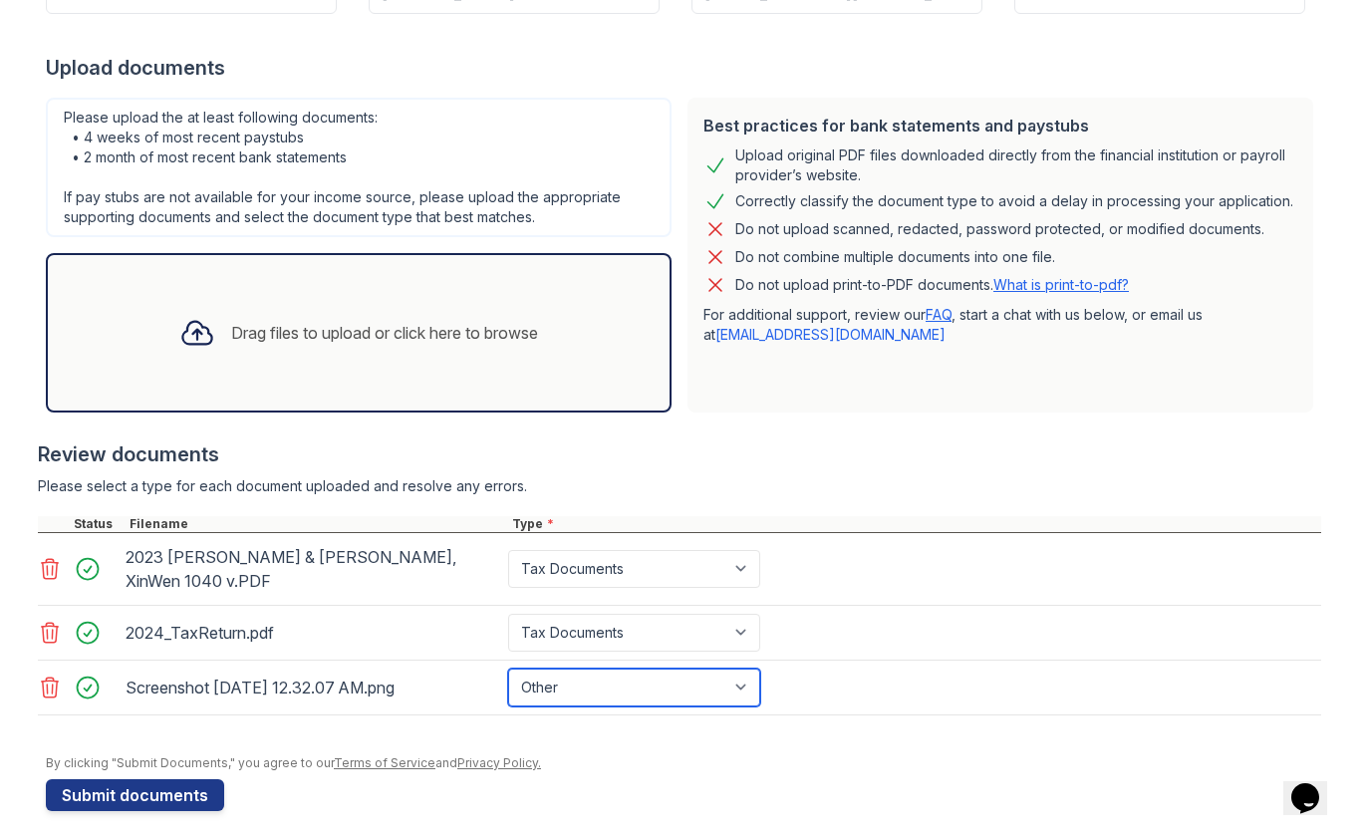
scroll to position [351, 0]
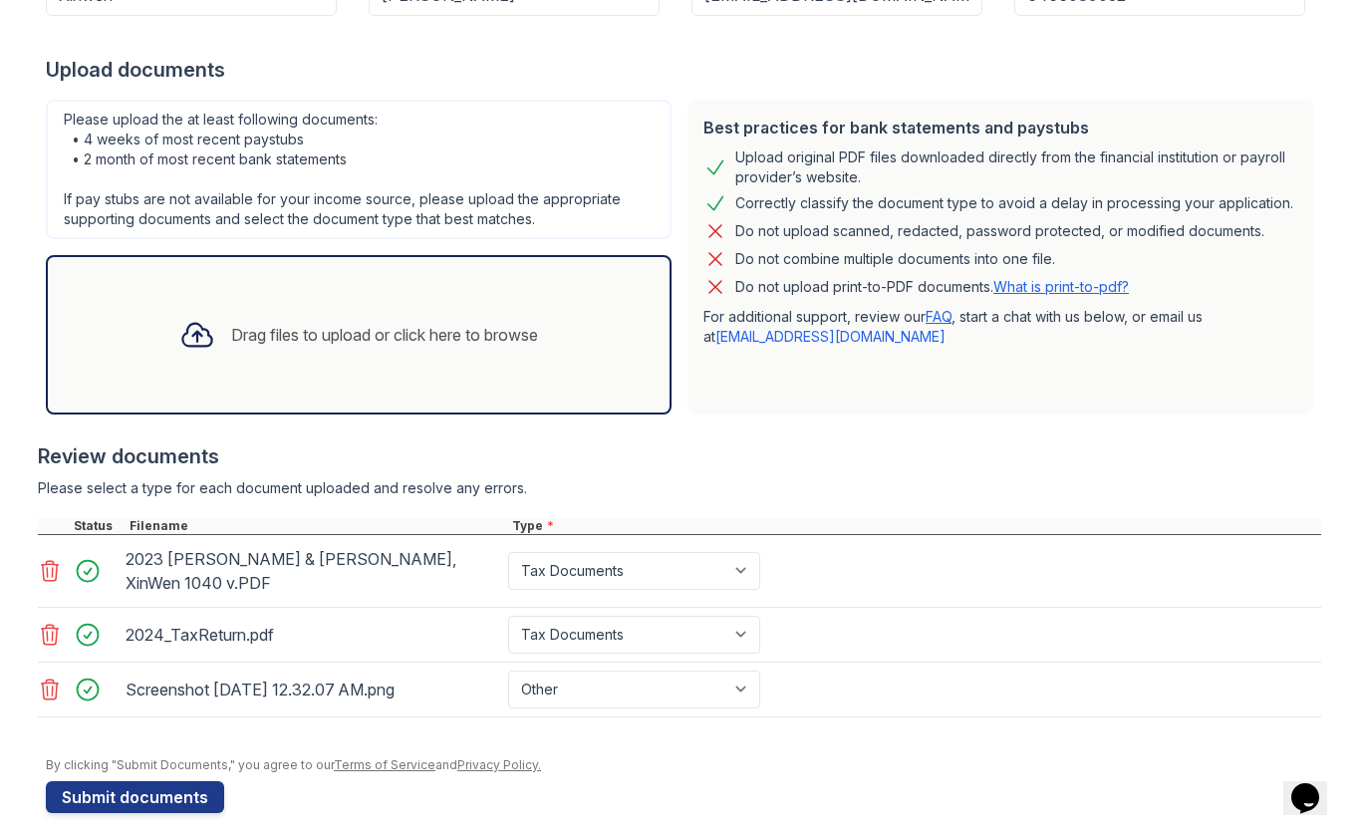
click at [153, 797] on div "Upload Documents for Sky Application information Property * Sky Unit number * 5…" at bounding box center [683, 239] width 1275 height 1164
click at [153, 781] on button "Submit documents" at bounding box center [135, 797] width 178 height 32
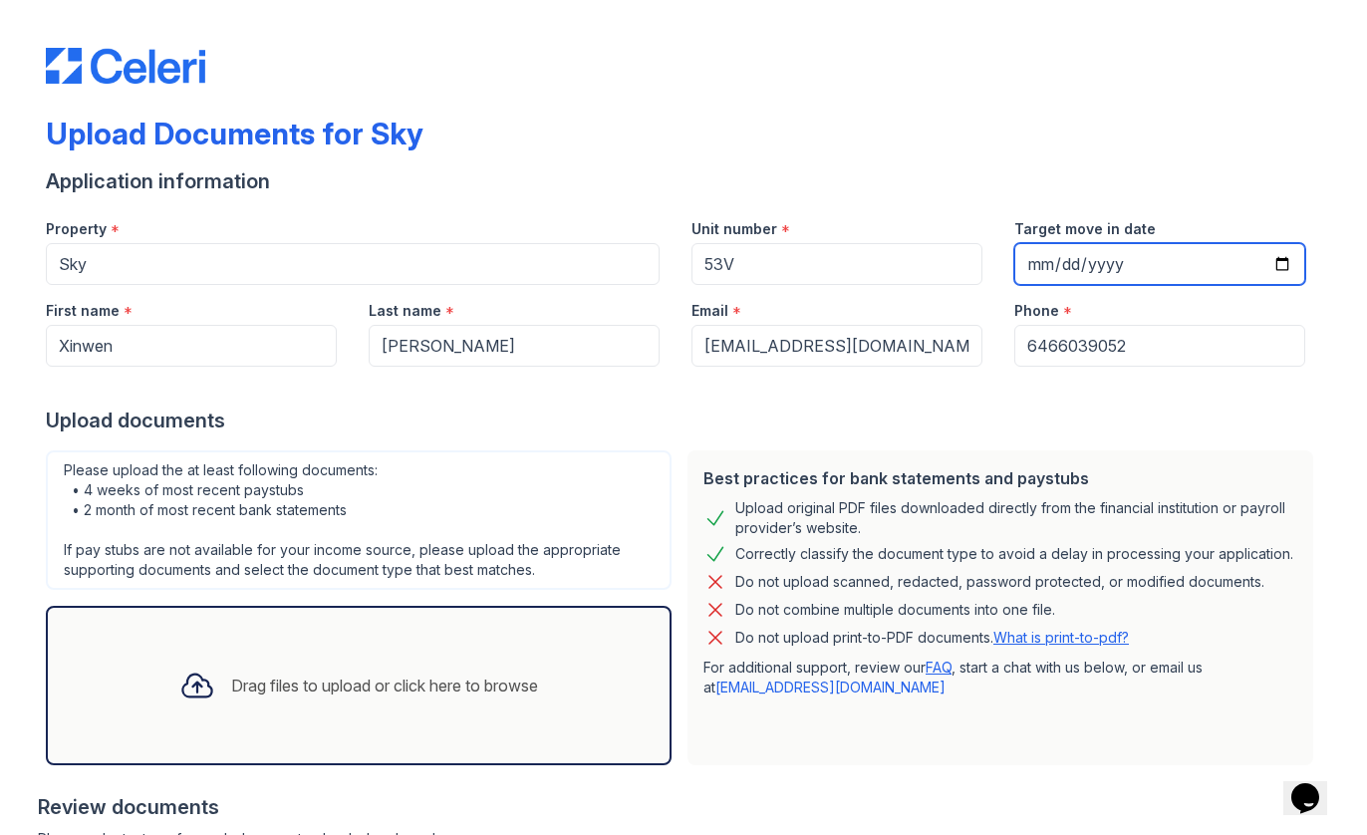
click at [1042, 263] on input "Target move in date" at bounding box center [1159, 264] width 291 height 42
type input "[DATE]"
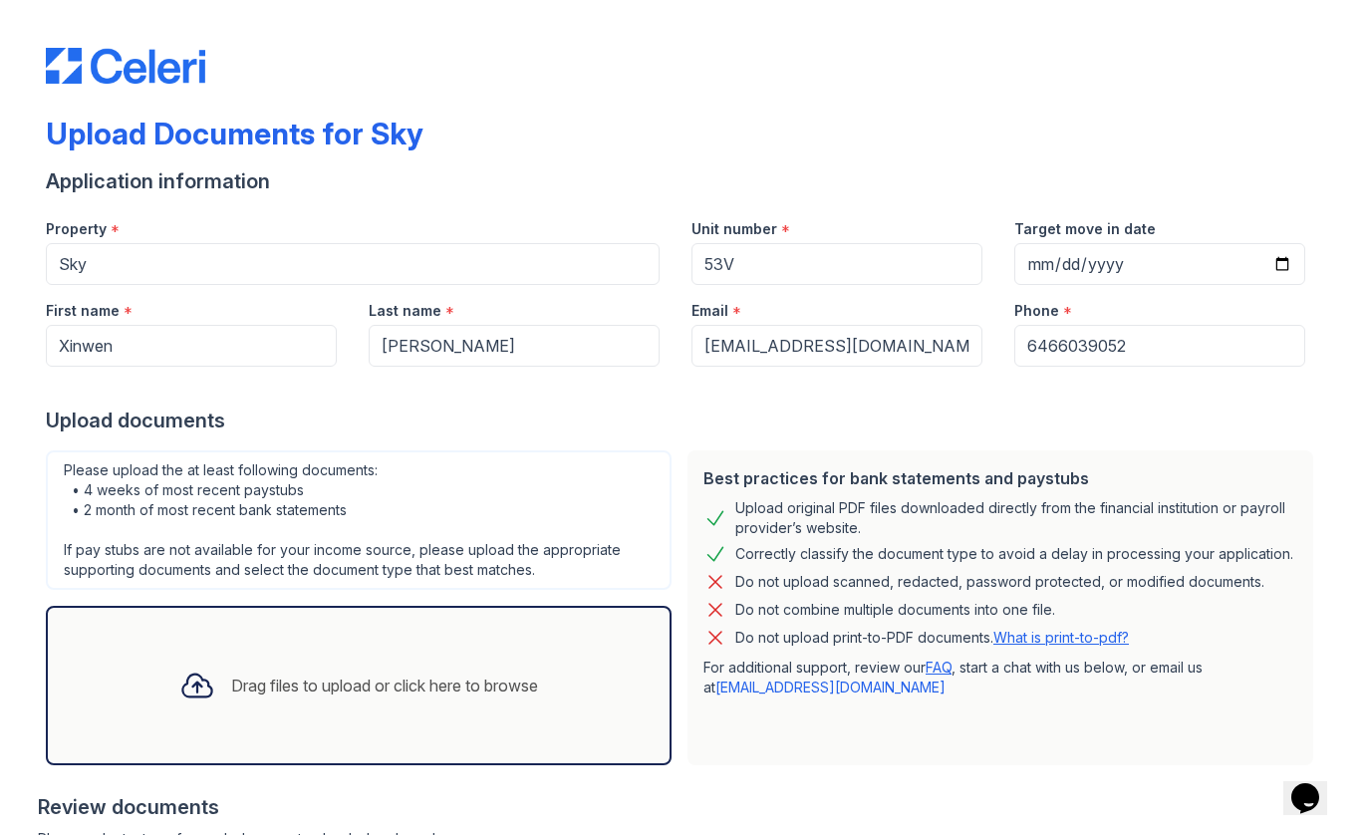
click at [895, 410] on div "Upload documents" at bounding box center [683, 421] width 1275 height 28
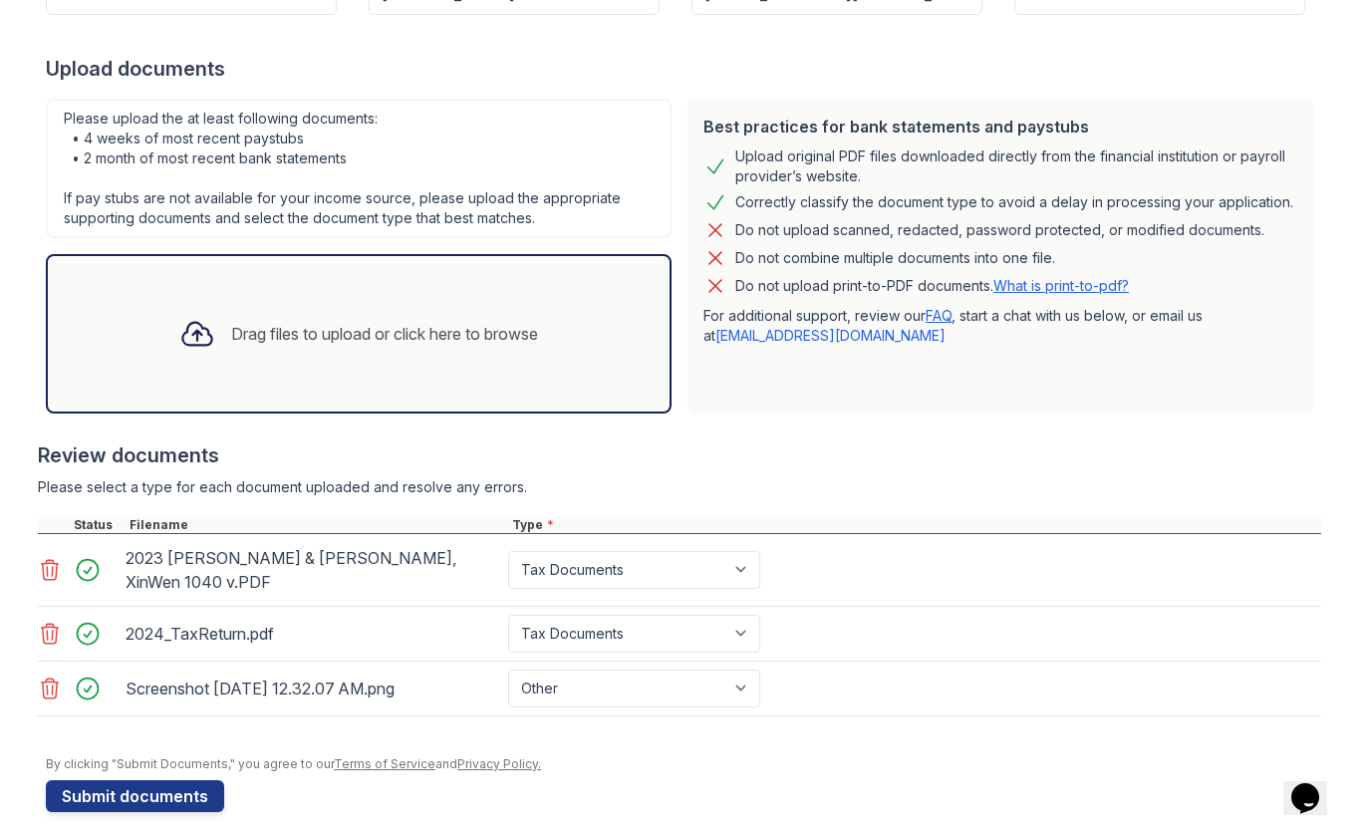
scroll to position [351, 0]
click at [169, 781] on button "Submit documents" at bounding box center [135, 797] width 178 height 32
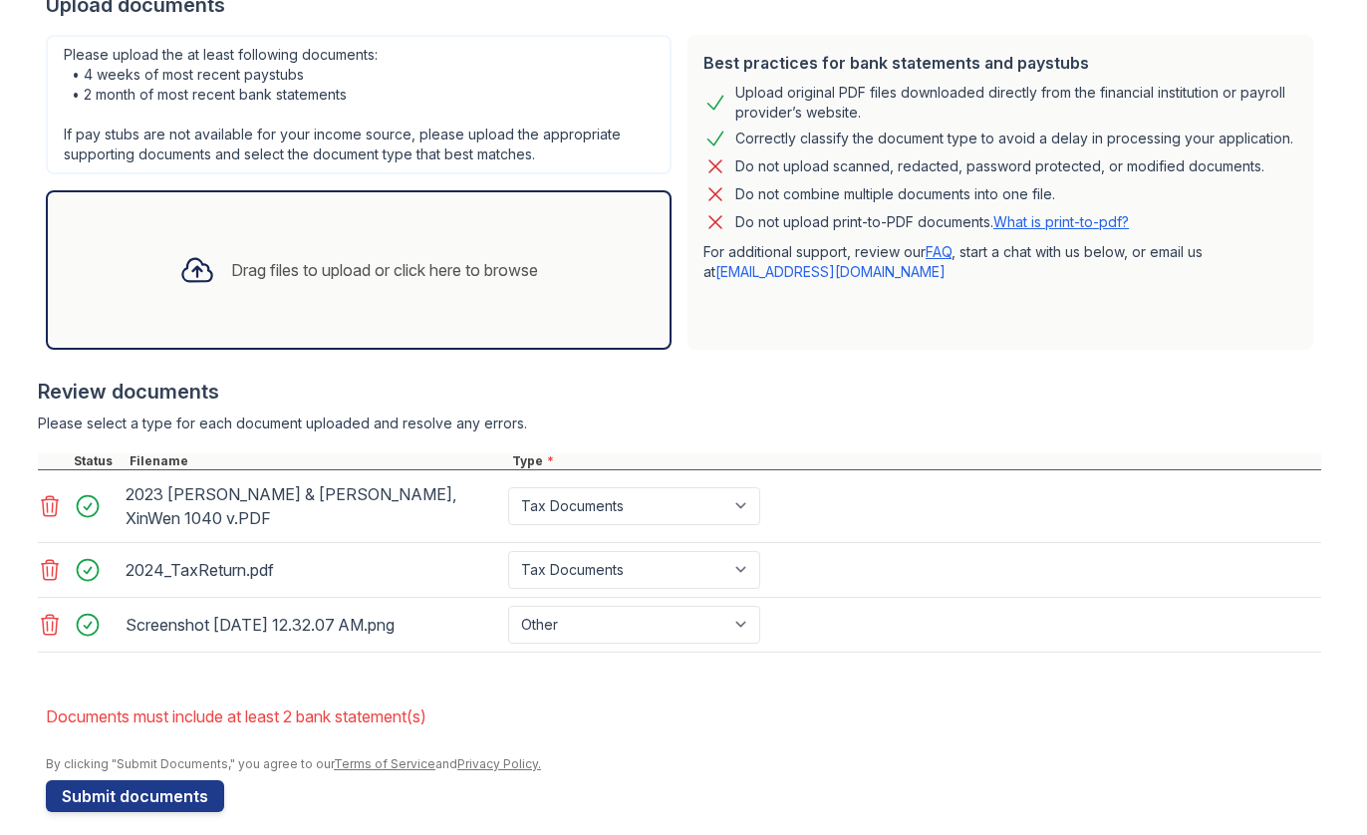
scroll to position [470, 0]
click at [219, 279] on div "Drag files to upload or click here to browse" at bounding box center [358, 271] width 391 height 68
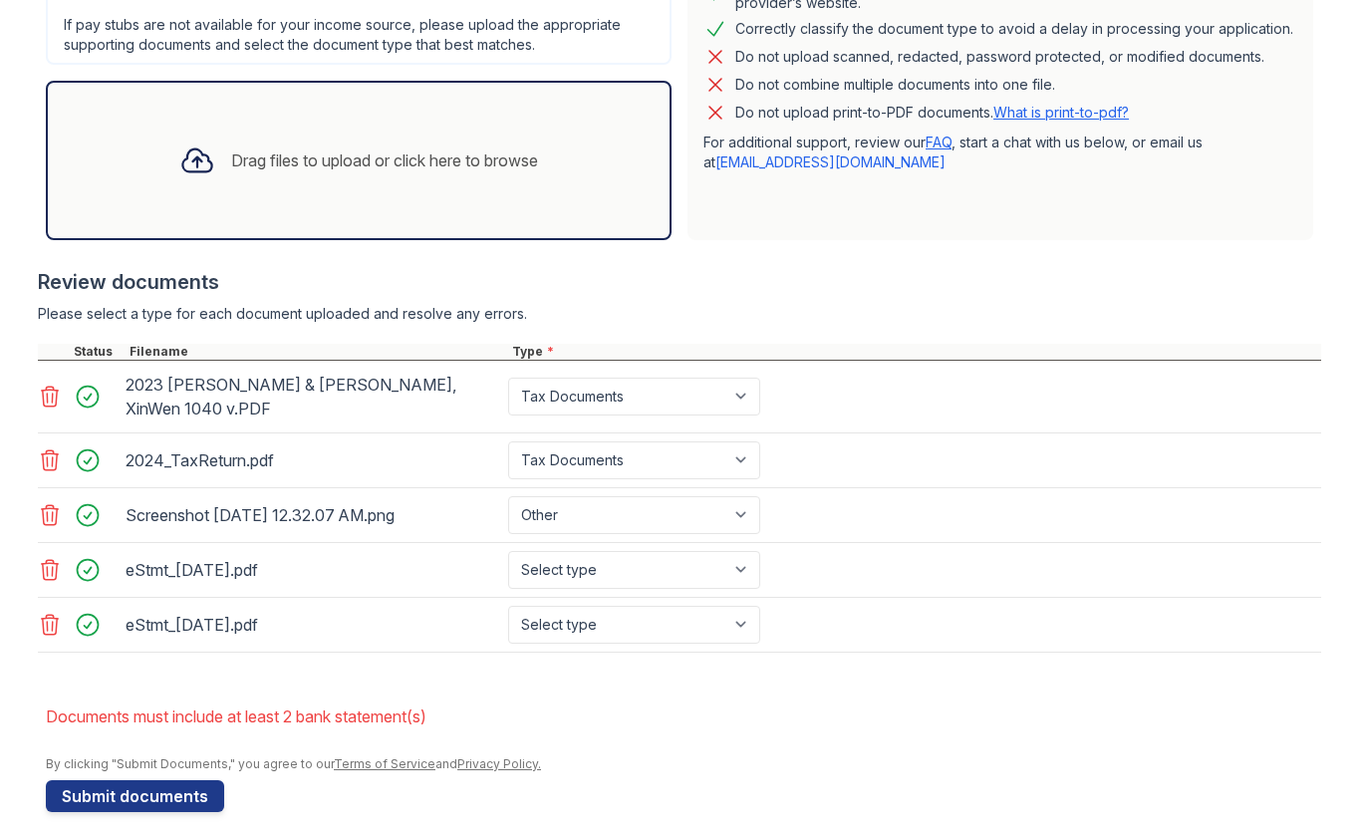
scroll to position [580, 0]
select select "bank_statement"
click at [306, 167] on div "Drag files to upload or click here to browse" at bounding box center [384, 161] width 307 height 24
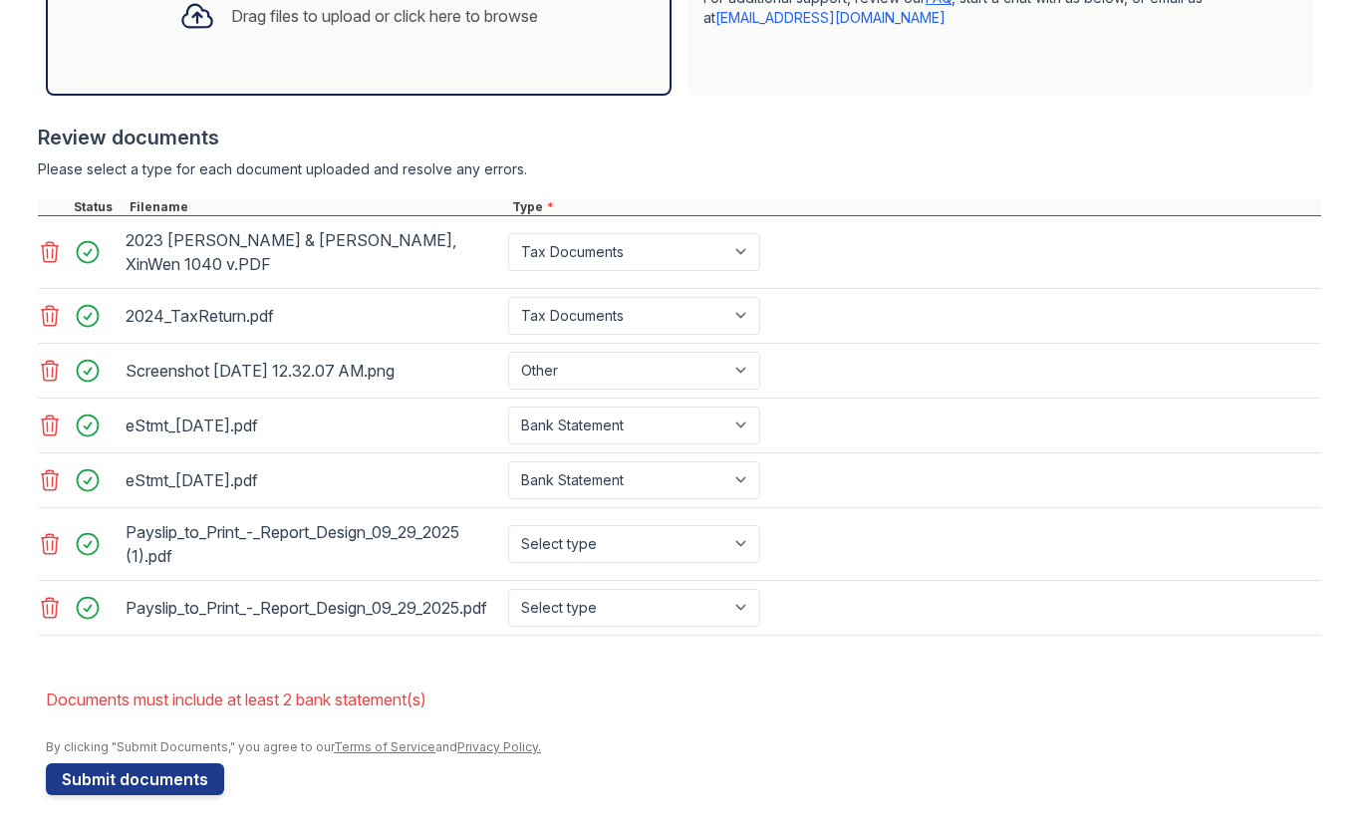
scroll to position [725, 0]
select select "paystub"
click at [595, 589] on div "Select type Paystub Bank Statement Offer Letter Tax Documents Benefit Award Let…" at bounding box center [636, 608] width 264 height 38
select select "paystub"
click at [355, 36] on div "Drag files to upload or click here to browse" at bounding box center [358, 16] width 391 height 68
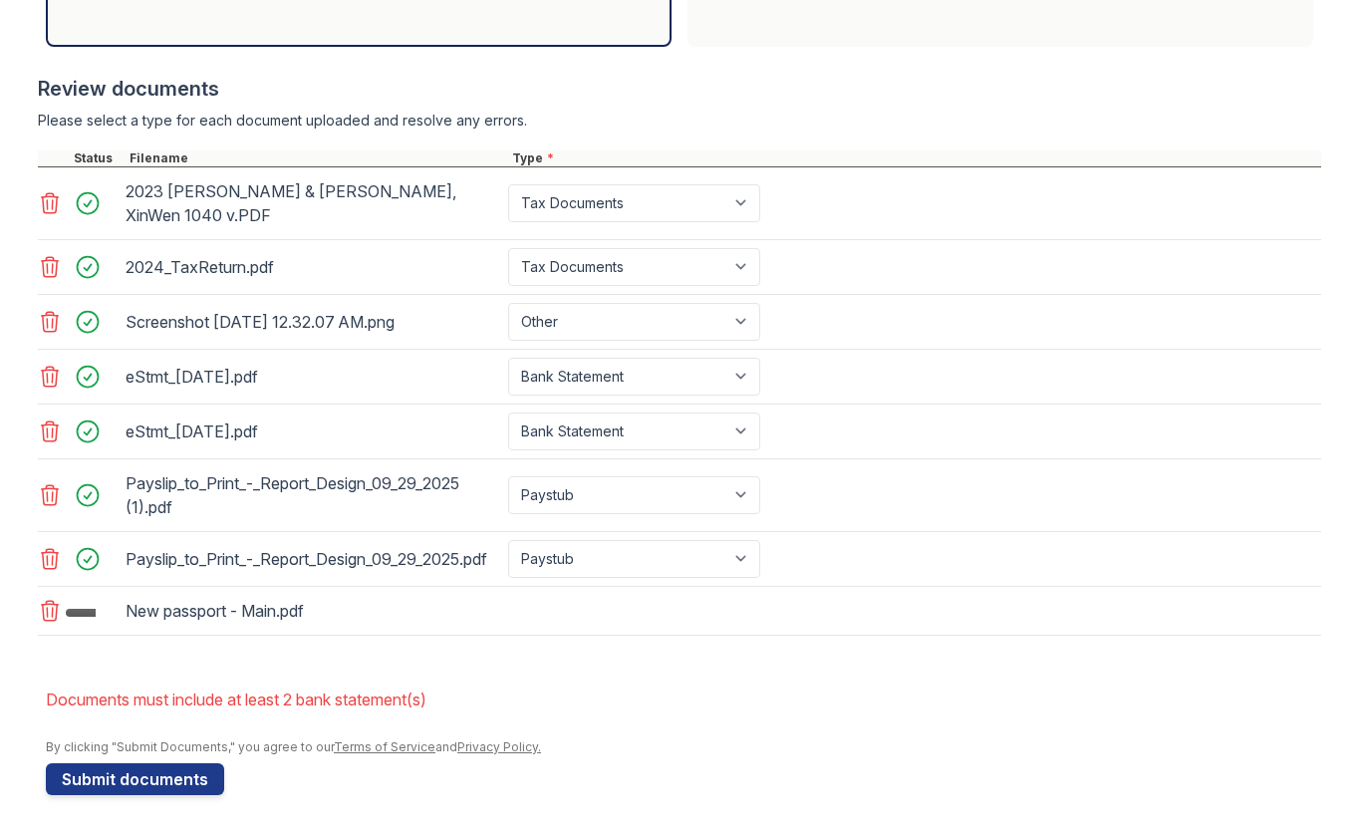
scroll to position [774, 0]
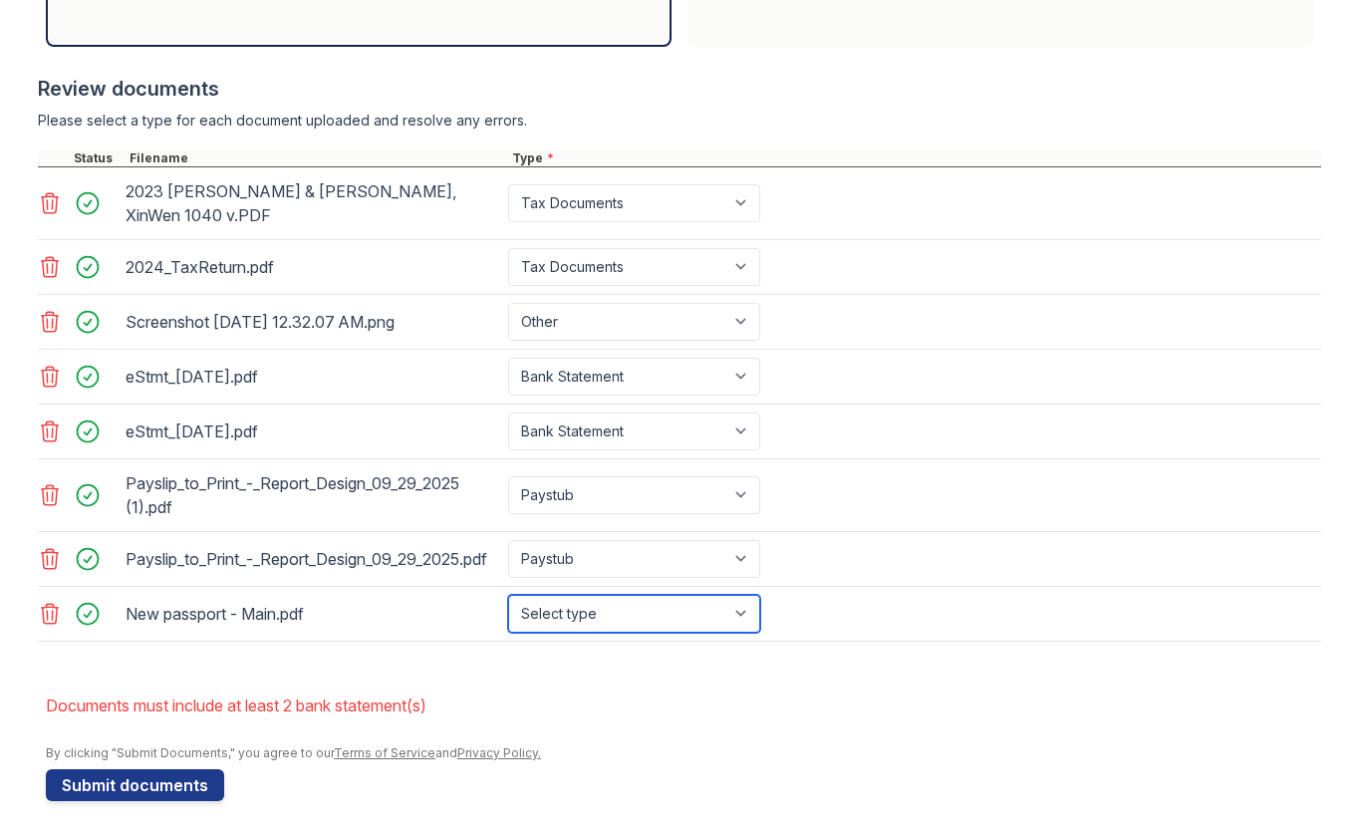
select select "other"
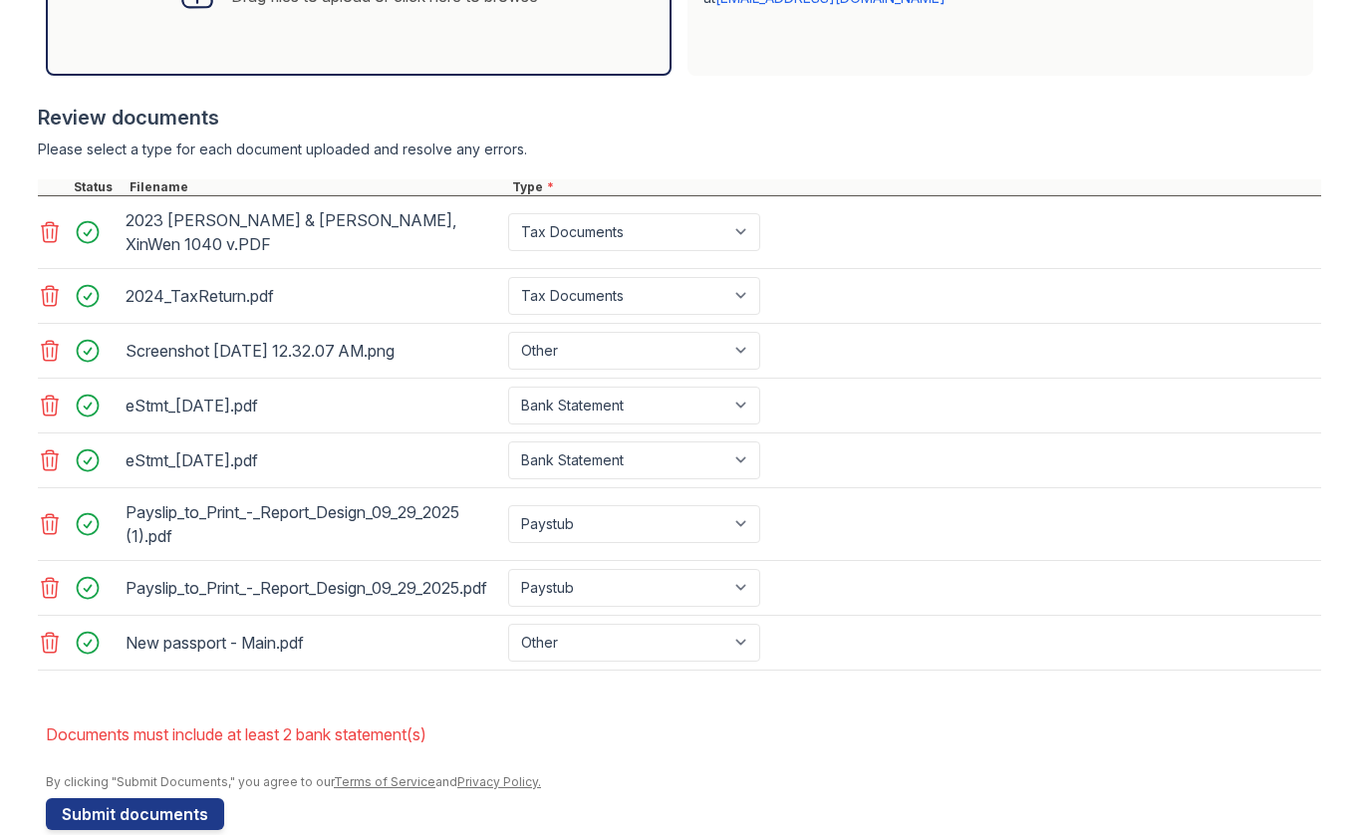
scroll to position [713, 0]
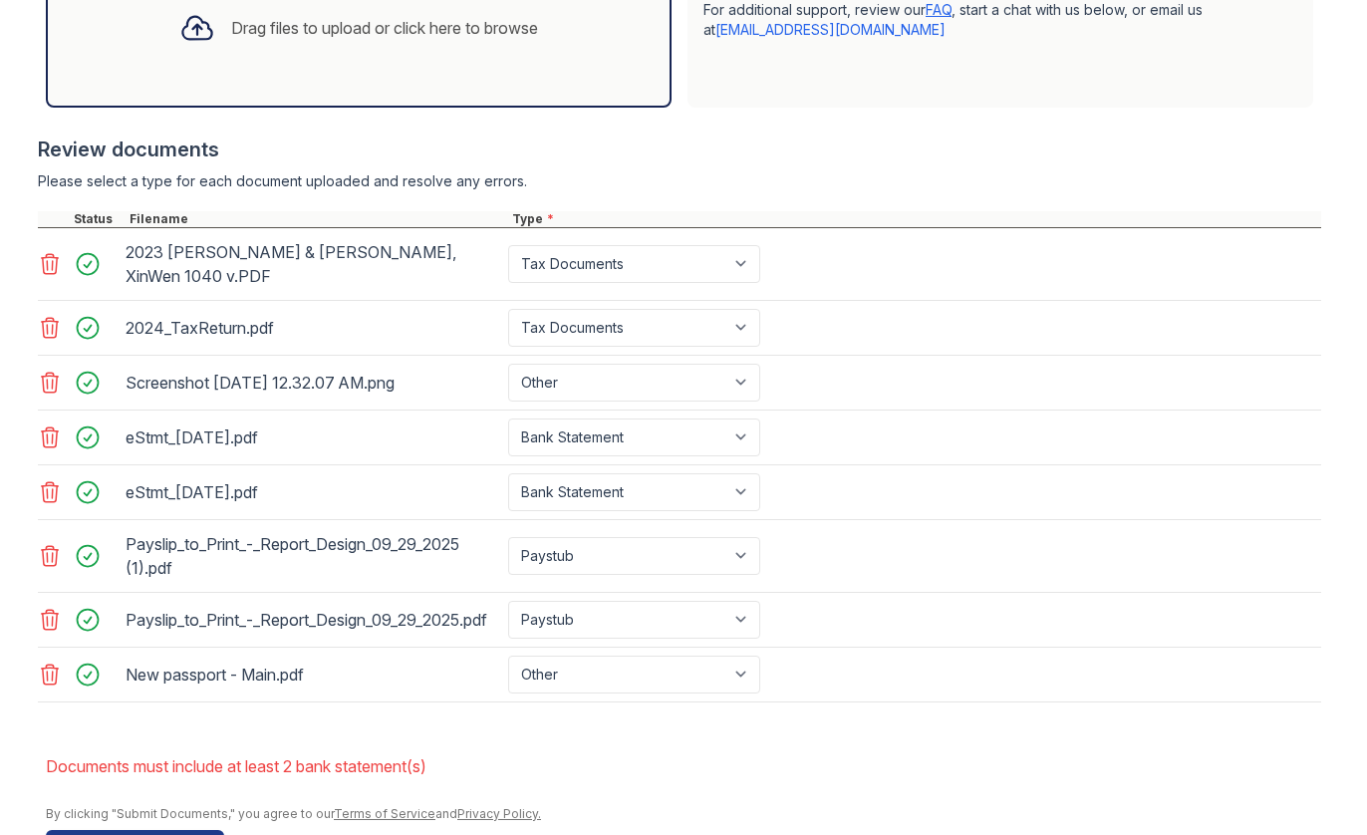
click at [192, 40] on icon at bounding box center [196, 28] width 29 height 23
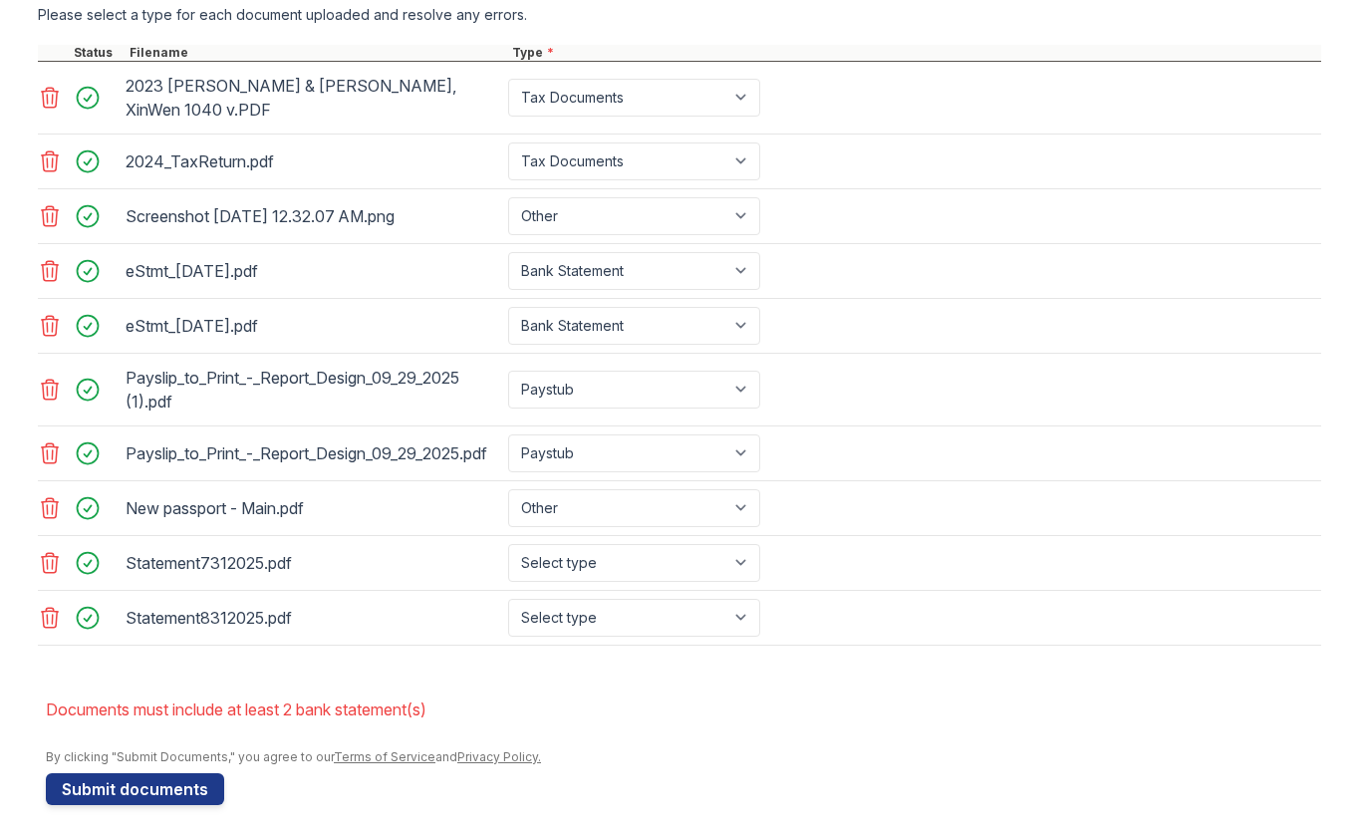
scroll to position [887, 0]
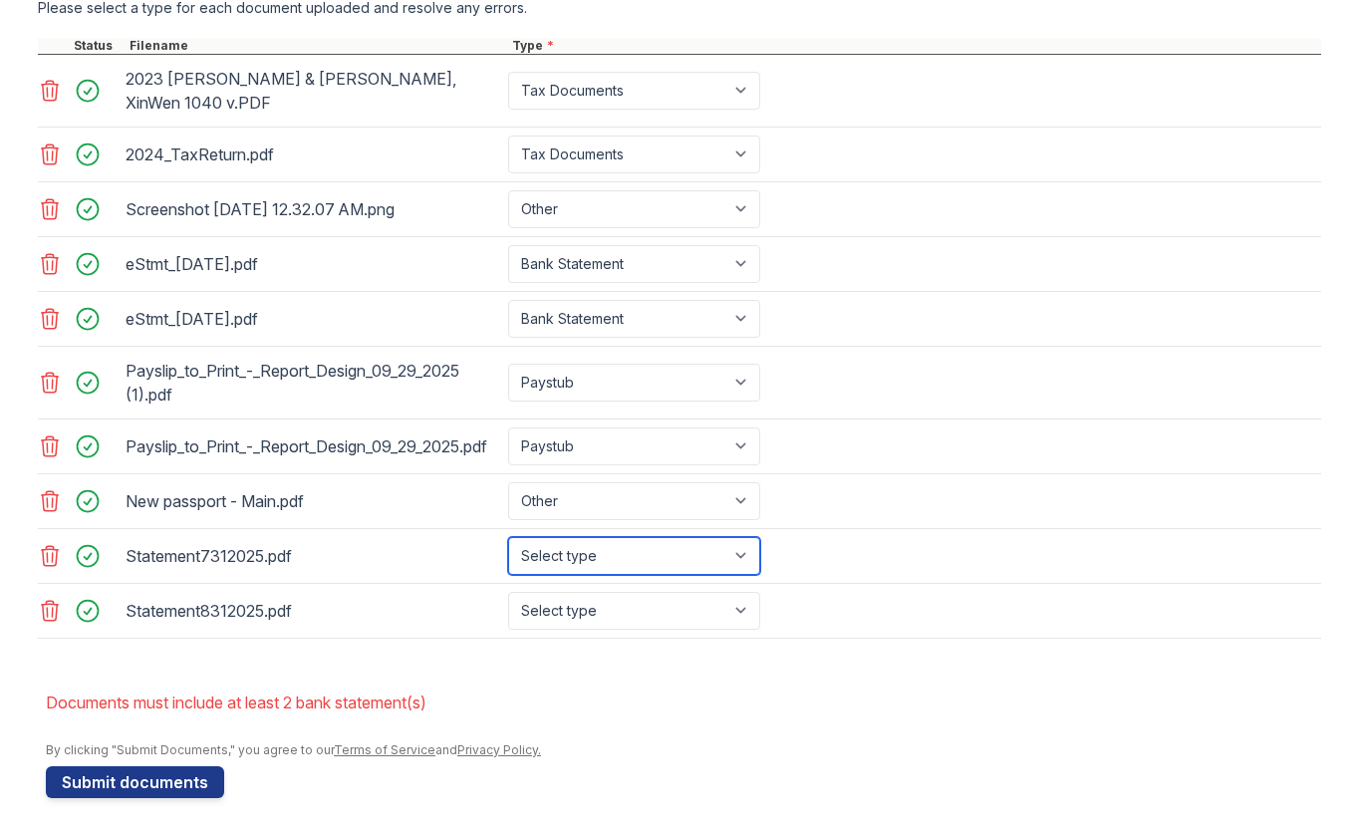
select select "investment_account_statement"
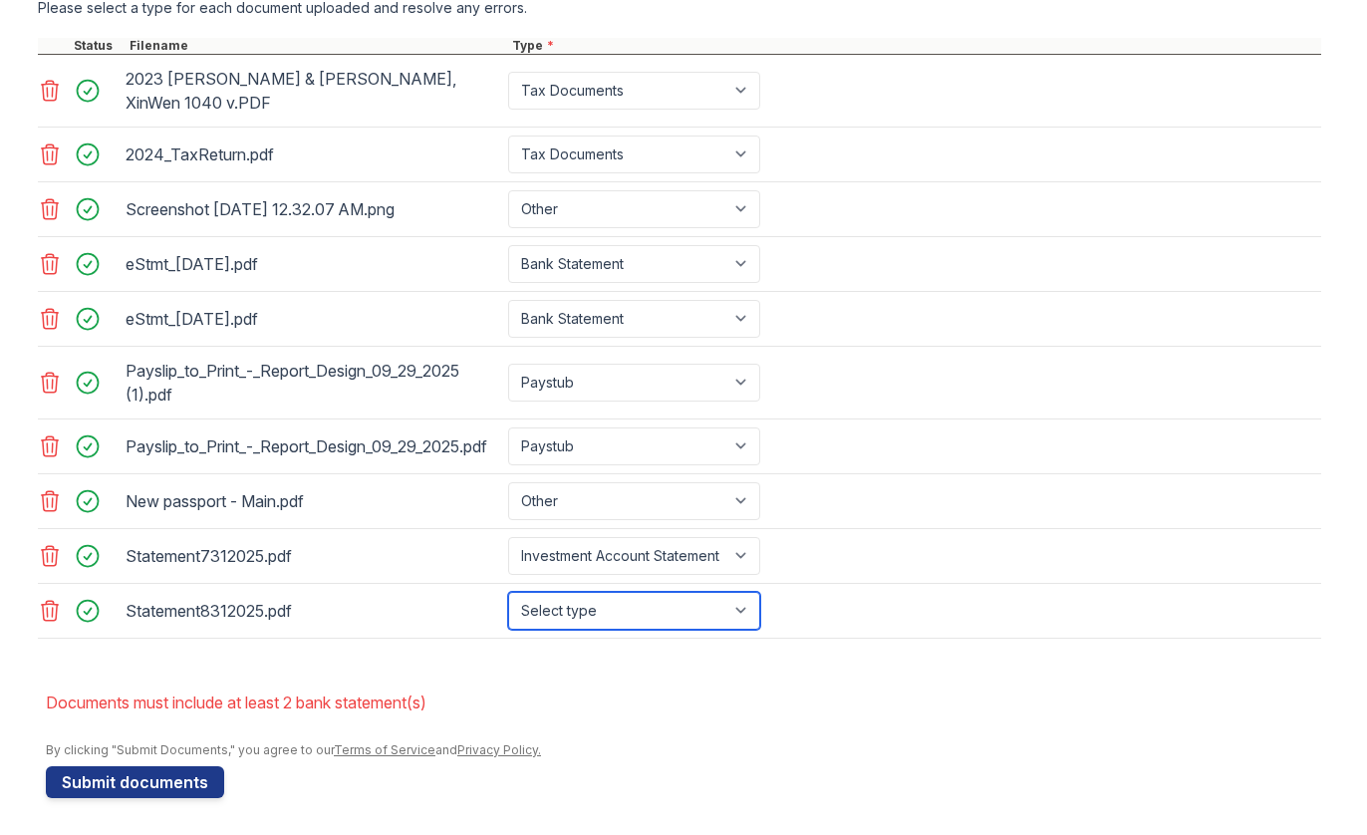
select select "investment_account_statement"
click at [553, 708] on li "Documents must include at least 2 bank statement(s)" at bounding box center [683, 703] width 1275 height 40
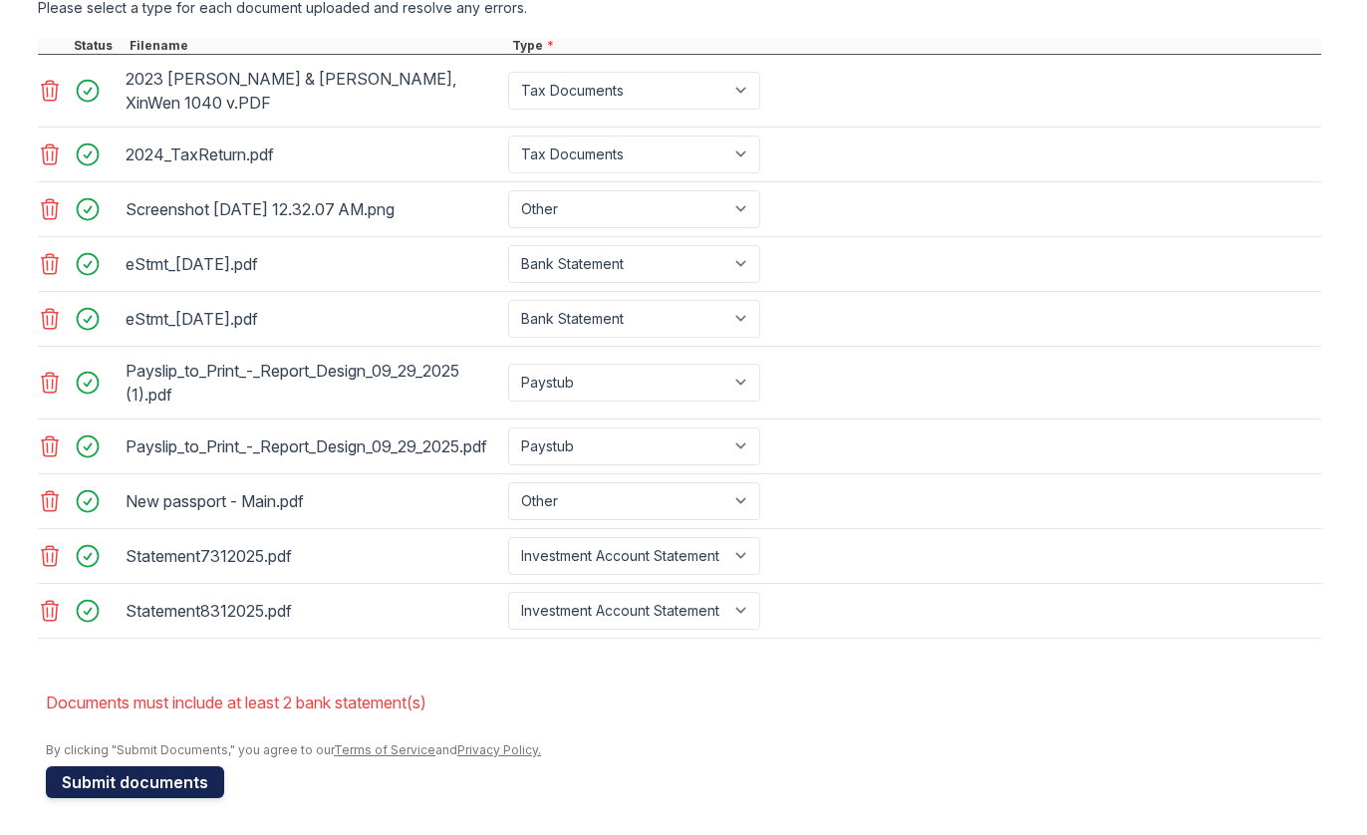
click at [106, 778] on button "Submit documents" at bounding box center [135, 782] width 178 height 32
